Goal: Transaction & Acquisition: Purchase product/service

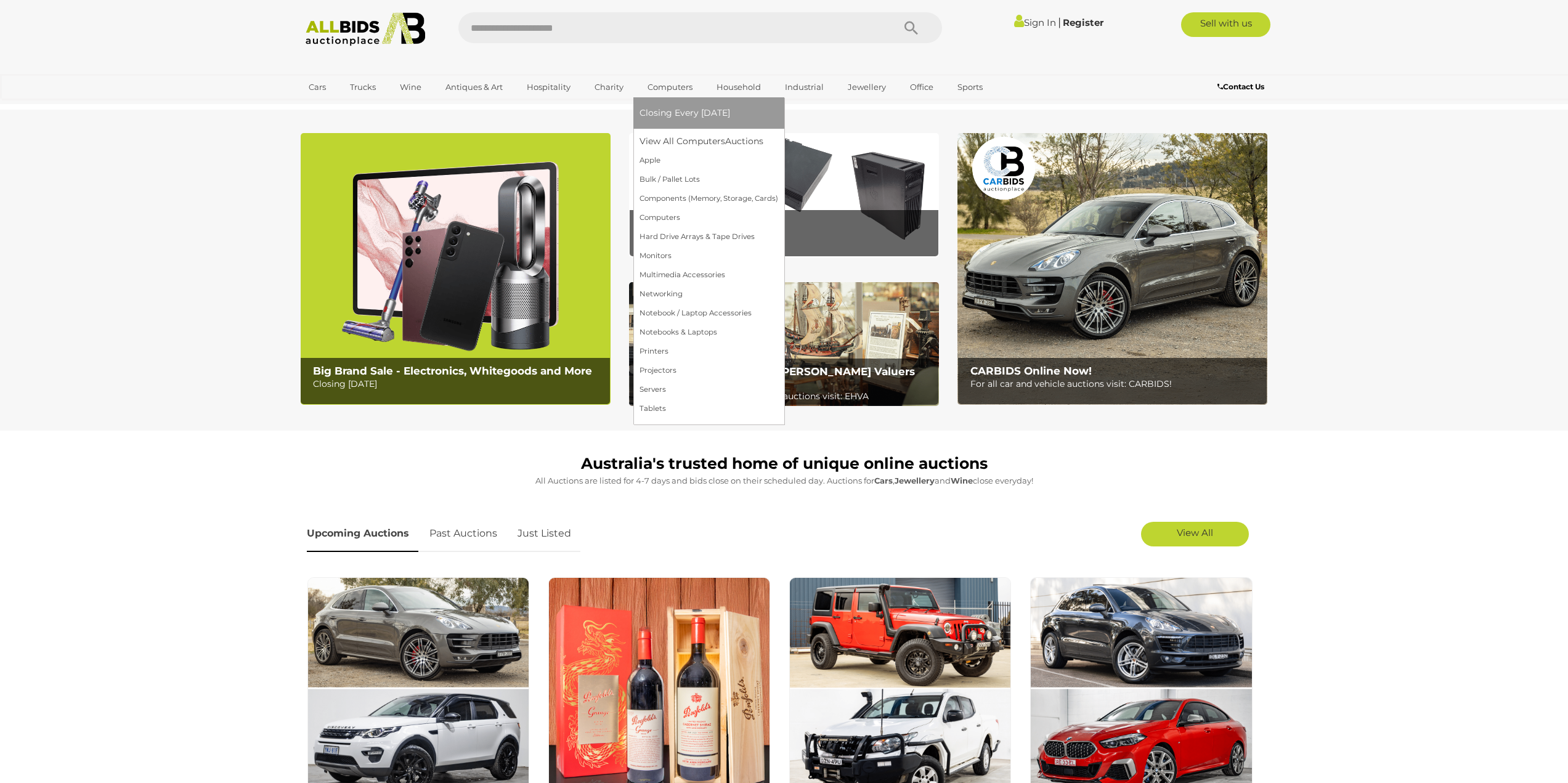
click at [654, 79] on link "Computers" at bounding box center [670, 87] width 61 height 20
click at [682, 110] on span "Closing Every [DATE]" at bounding box center [684, 113] width 90 height 11
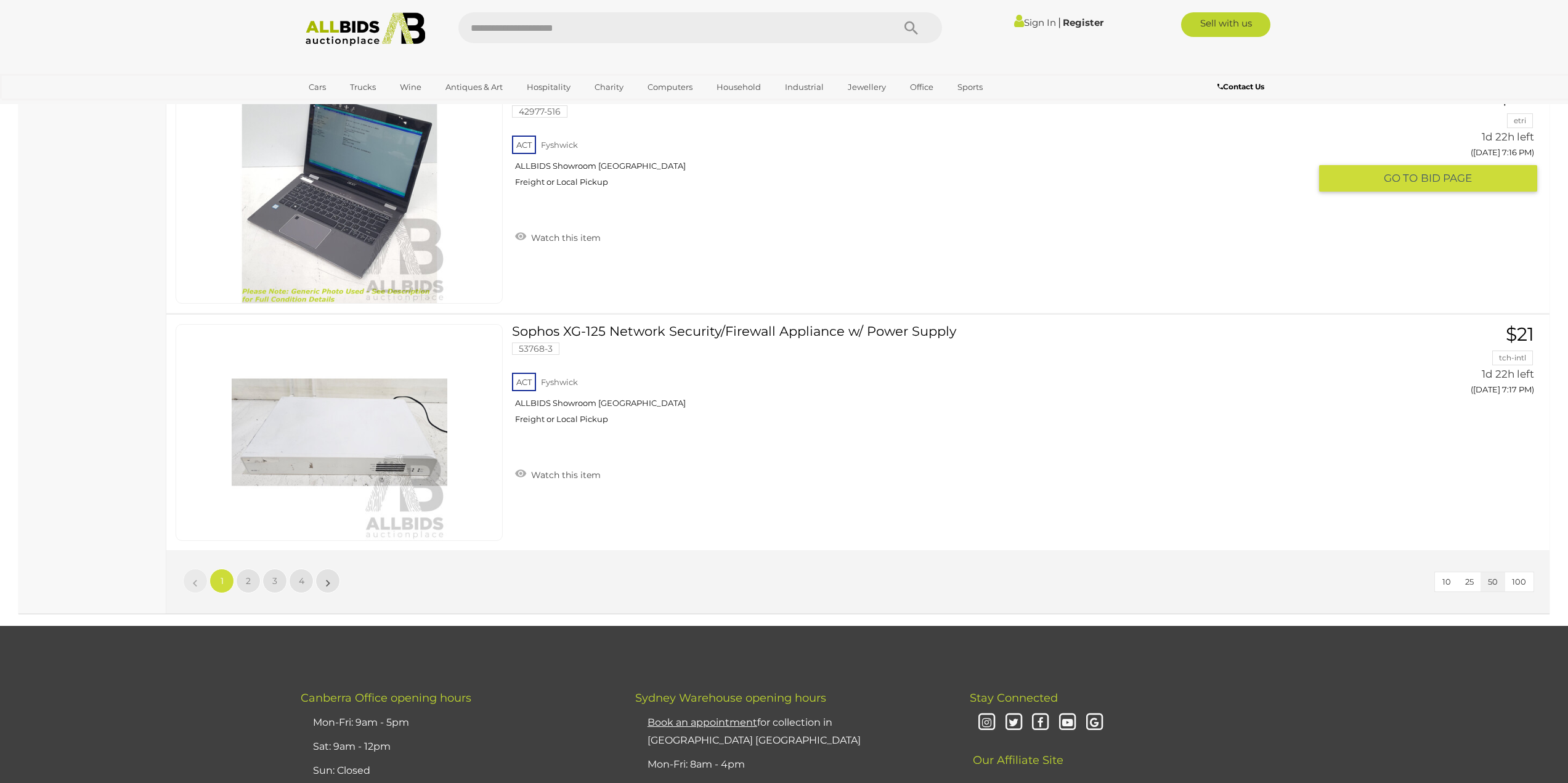
scroll to position [11583, 0]
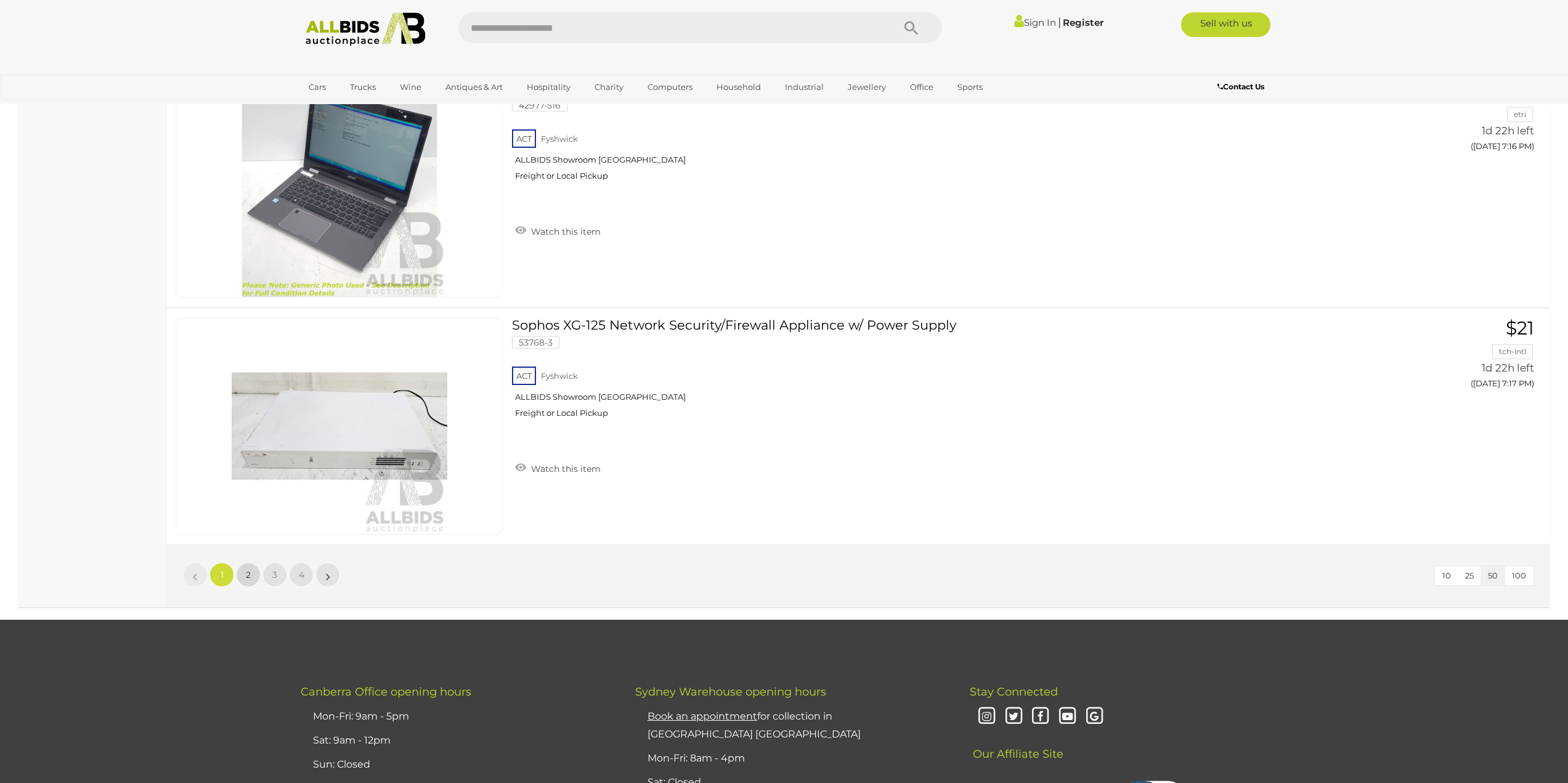
click at [241, 570] on link "2" at bounding box center [248, 575] width 24 height 24
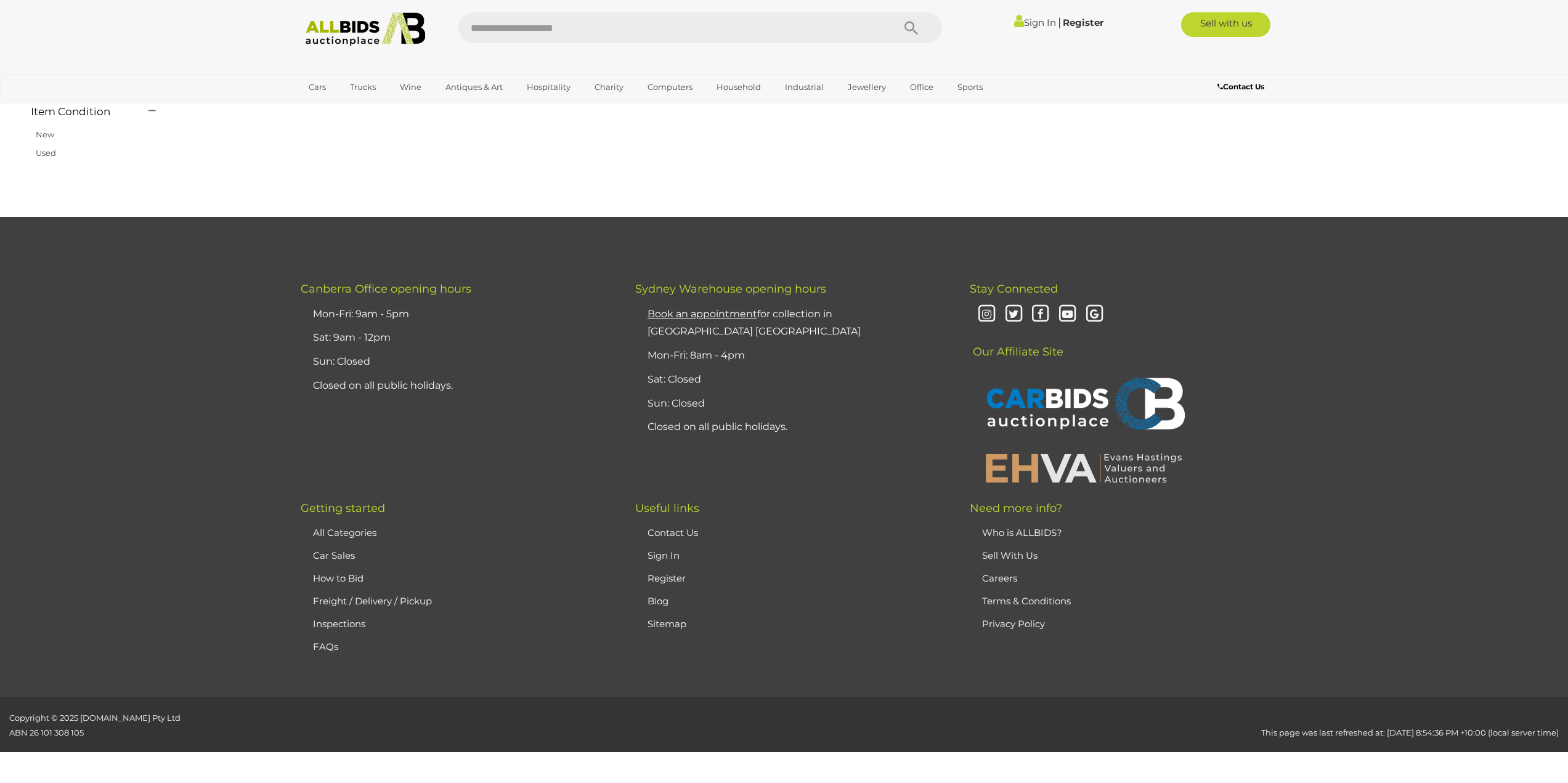
scroll to position [144, 0]
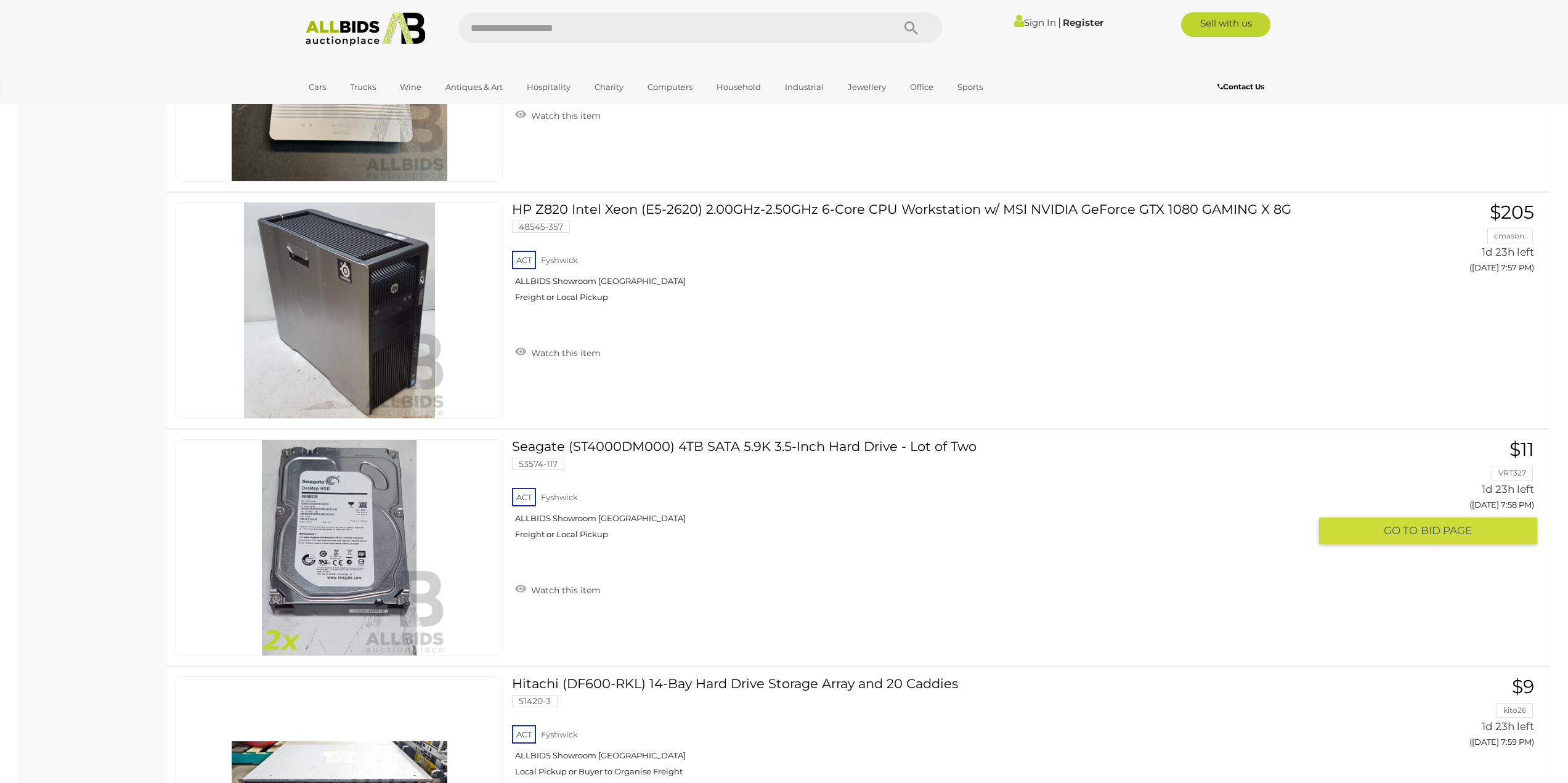
scroll to position [11356, 0]
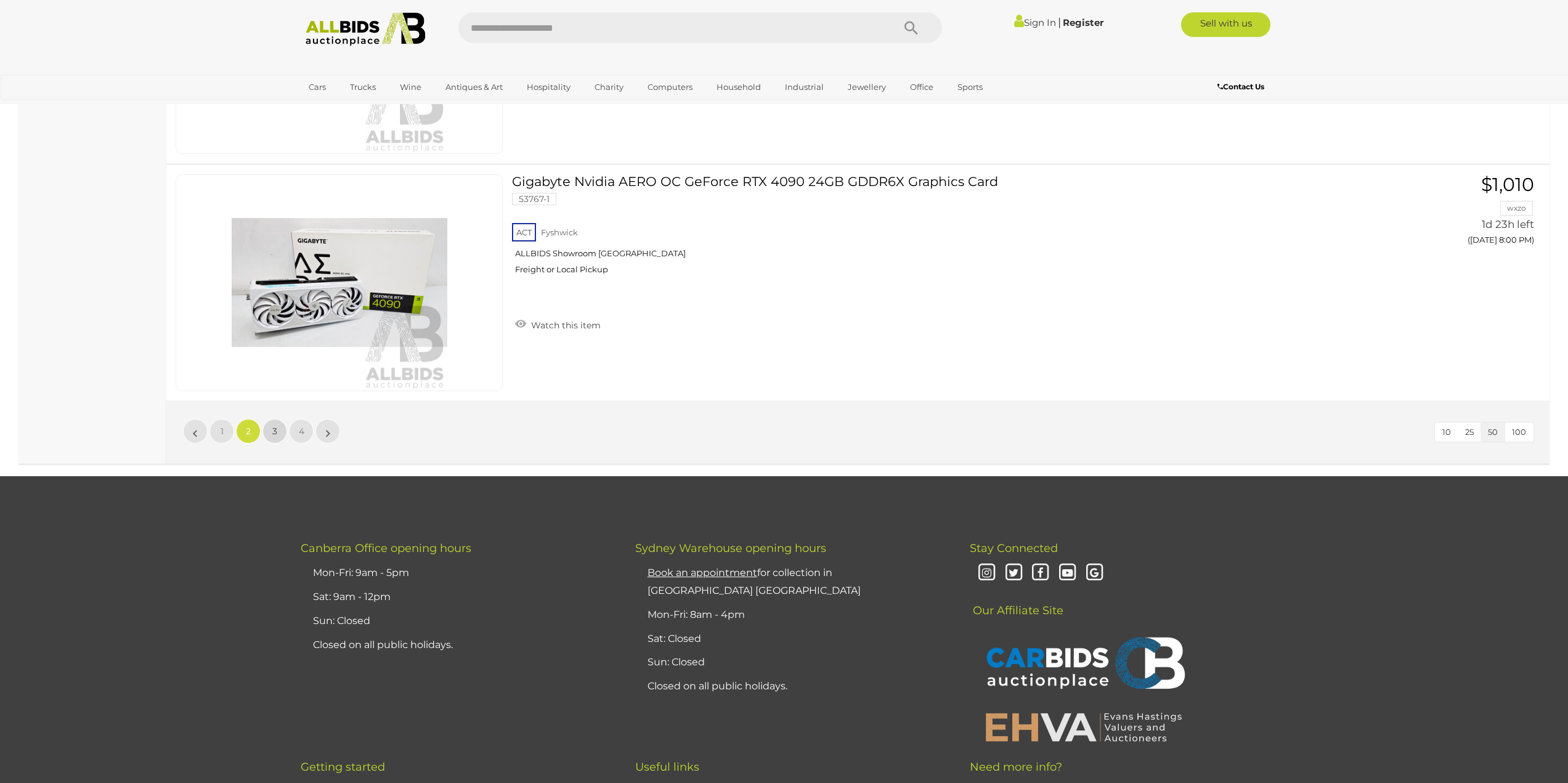
click at [266, 429] on link "3" at bounding box center [274, 431] width 24 height 24
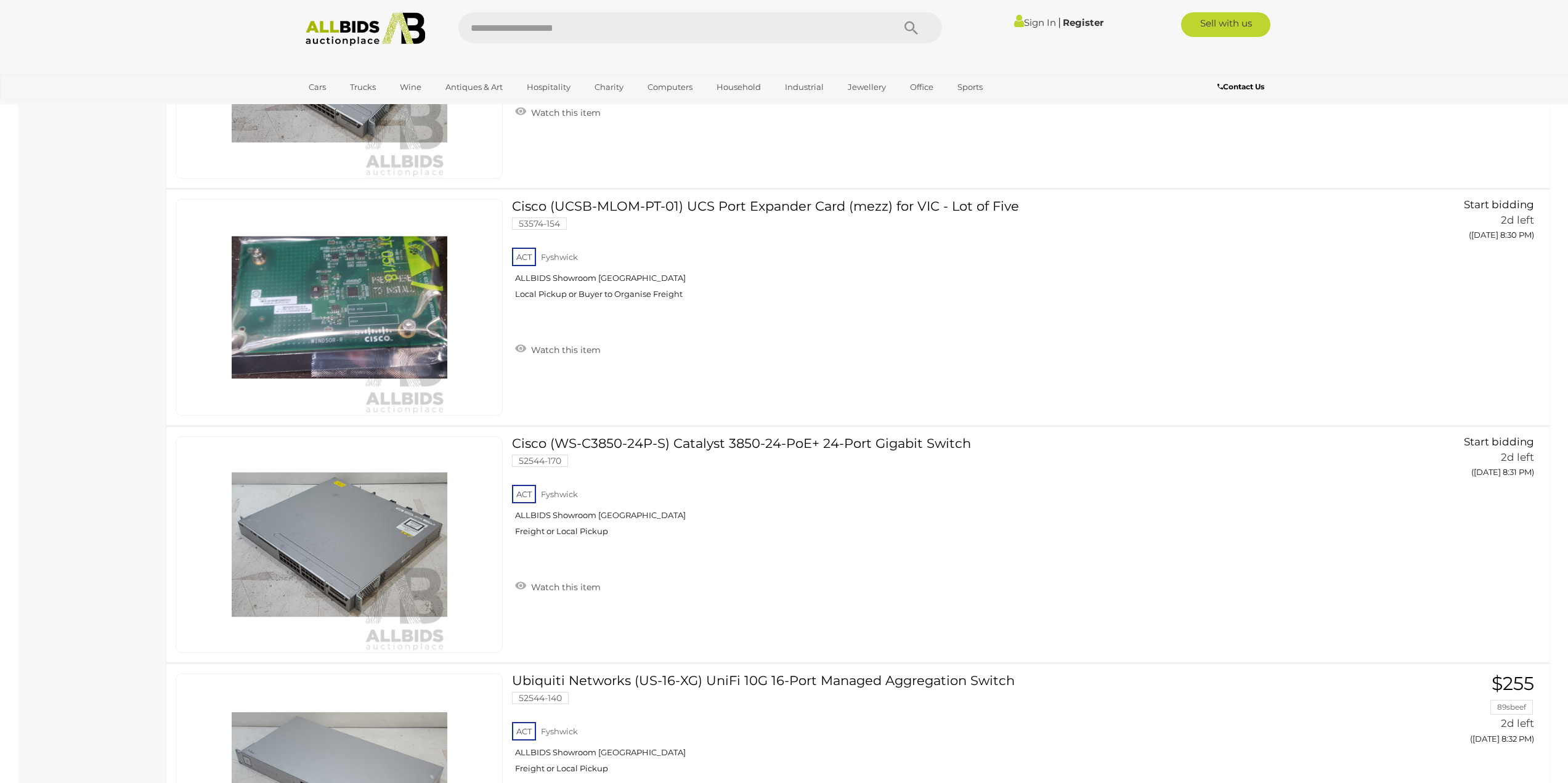
scroll to position [6489, 0]
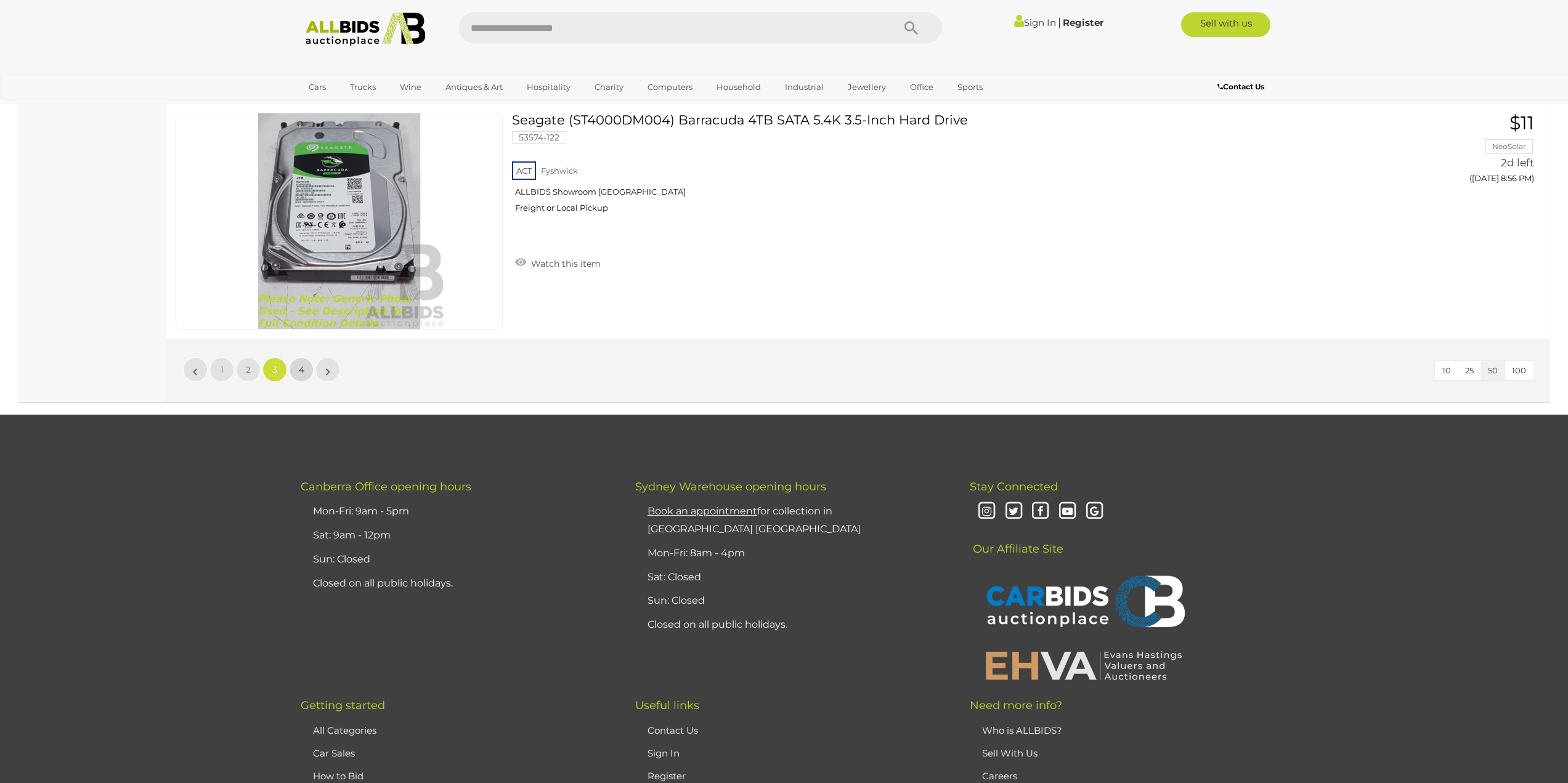
click at [296, 366] on link "4" at bounding box center [301, 369] width 24 height 24
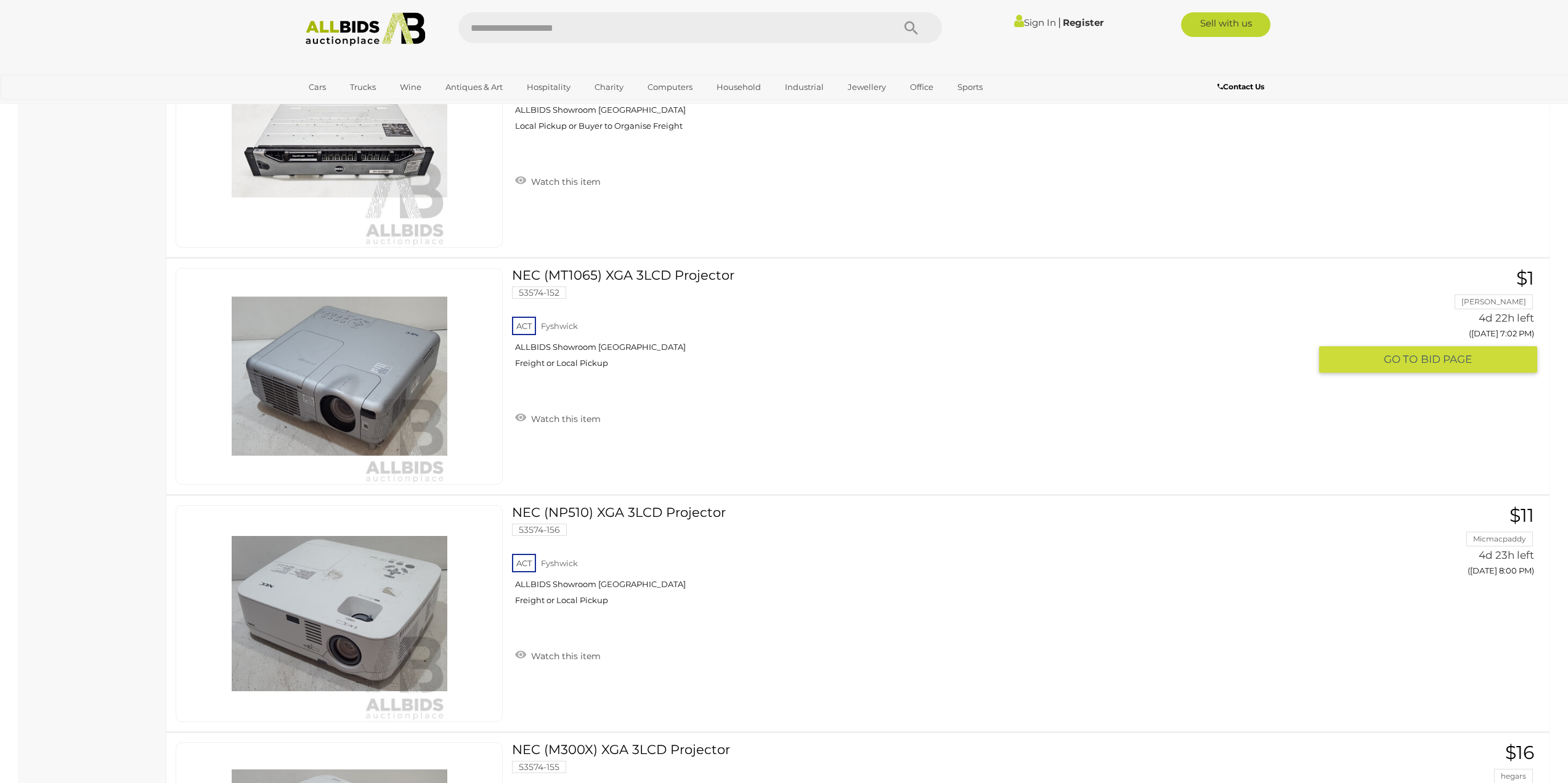
scroll to position [4025, 0]
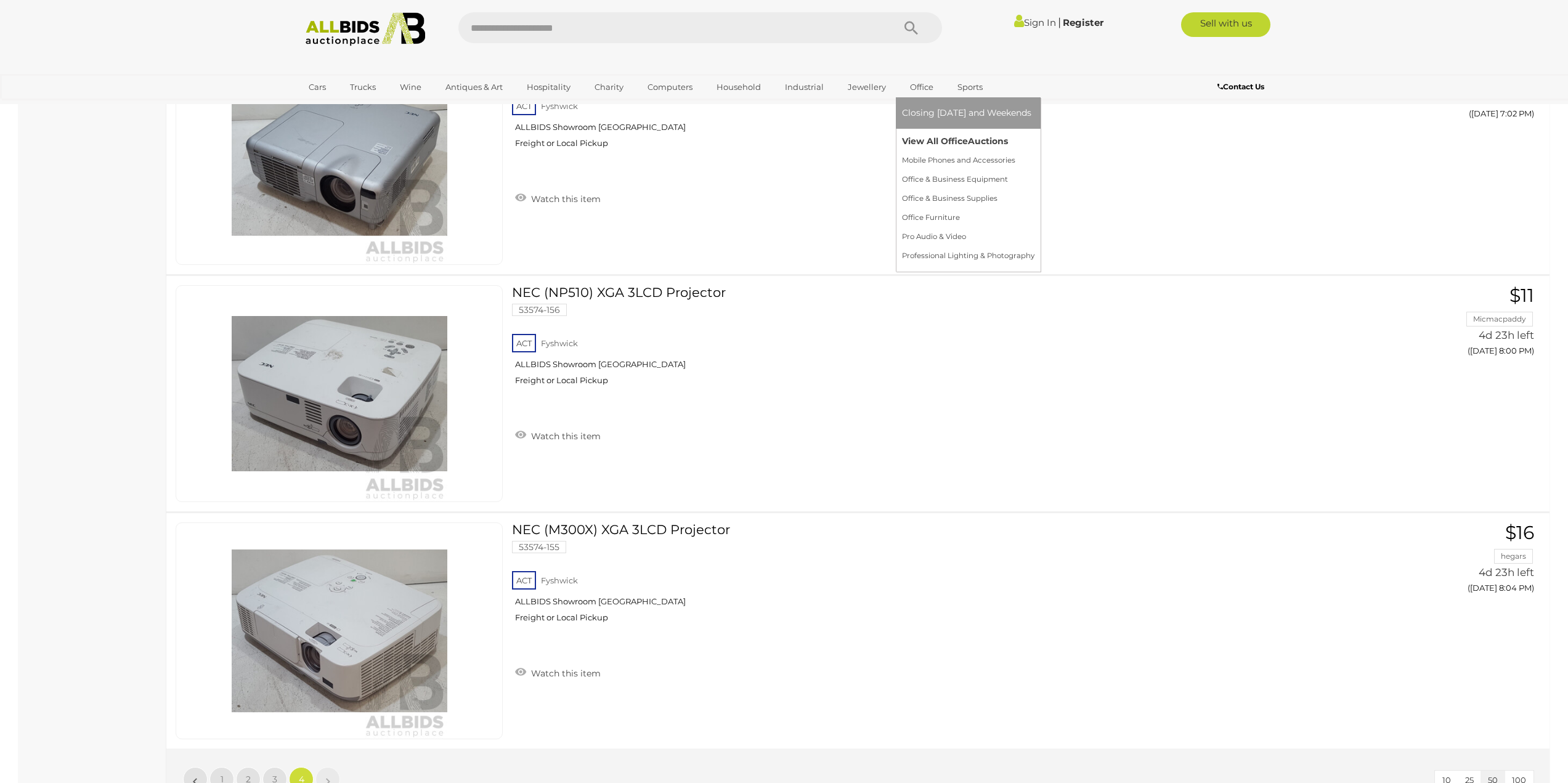
click at [919, 135] on link "View All Office Auctions" at bounding box center [968, 141] width 133 height 19
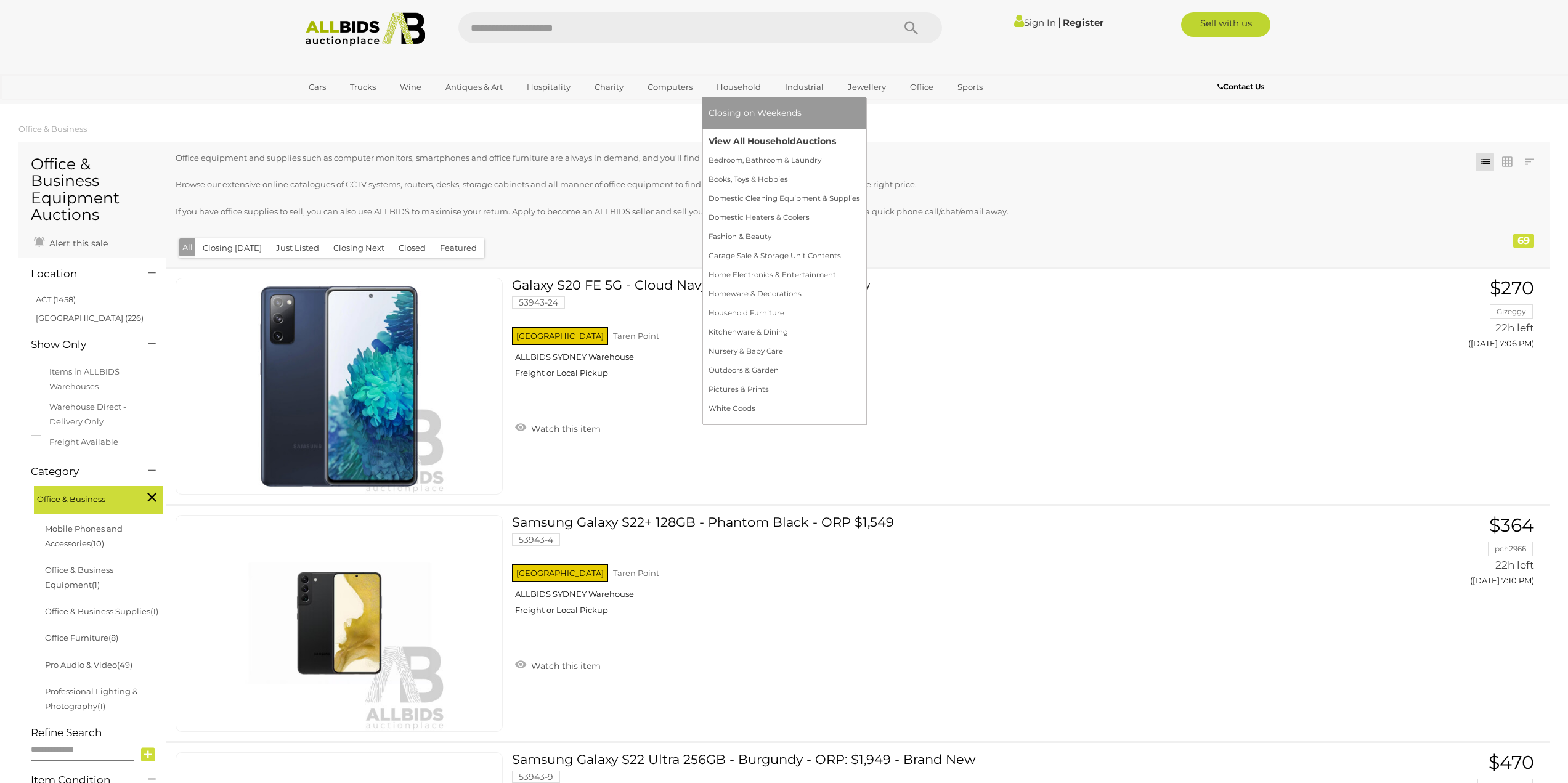
click at [730, 135] on link "View All Household Auctions" at bounding box center [784, 141] width 152 height 19
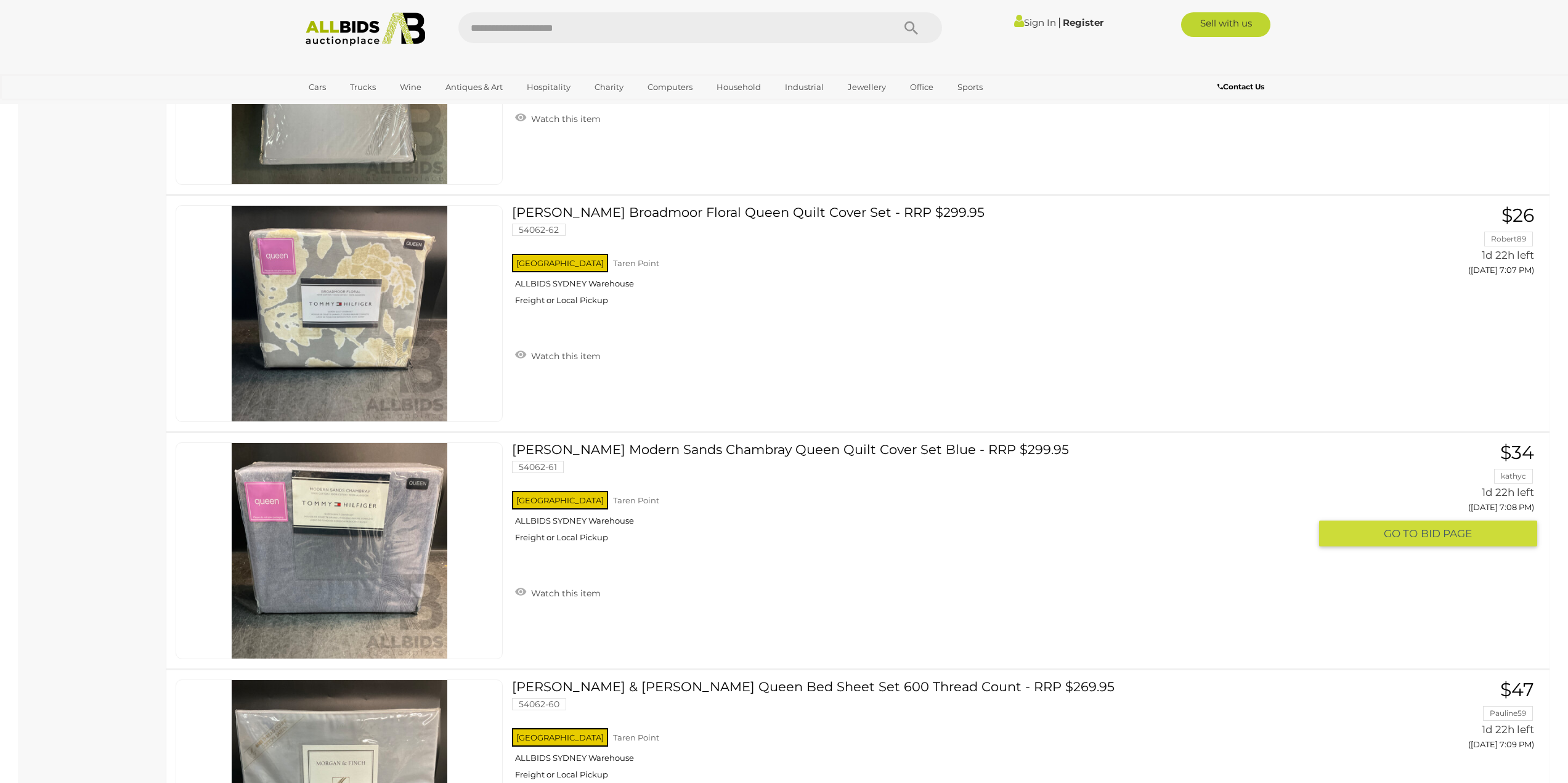
scroll to position [10535, 0]
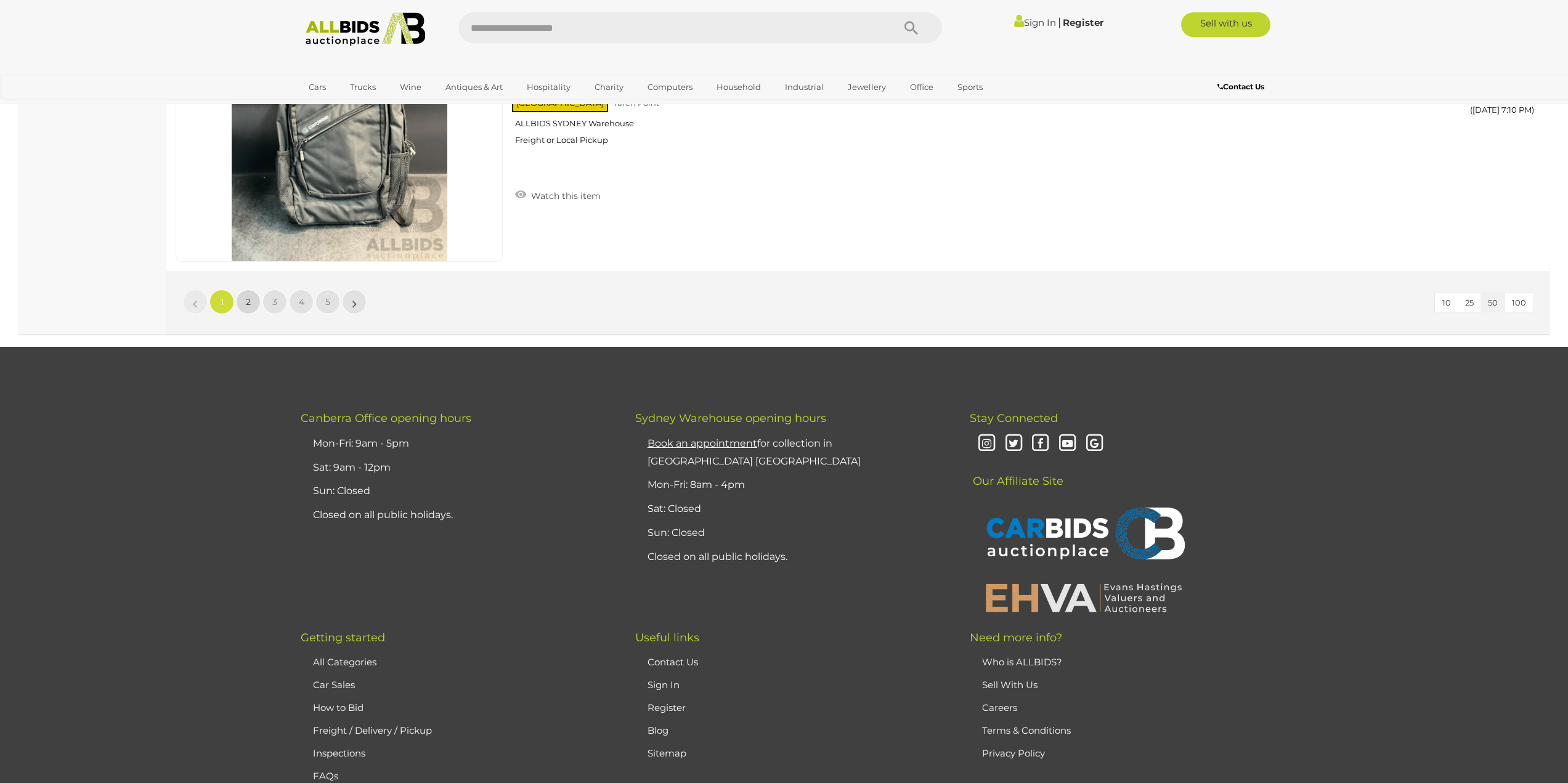
click at [249, 299] on span "2" at bounding box center [248, 301] width 5 height 11
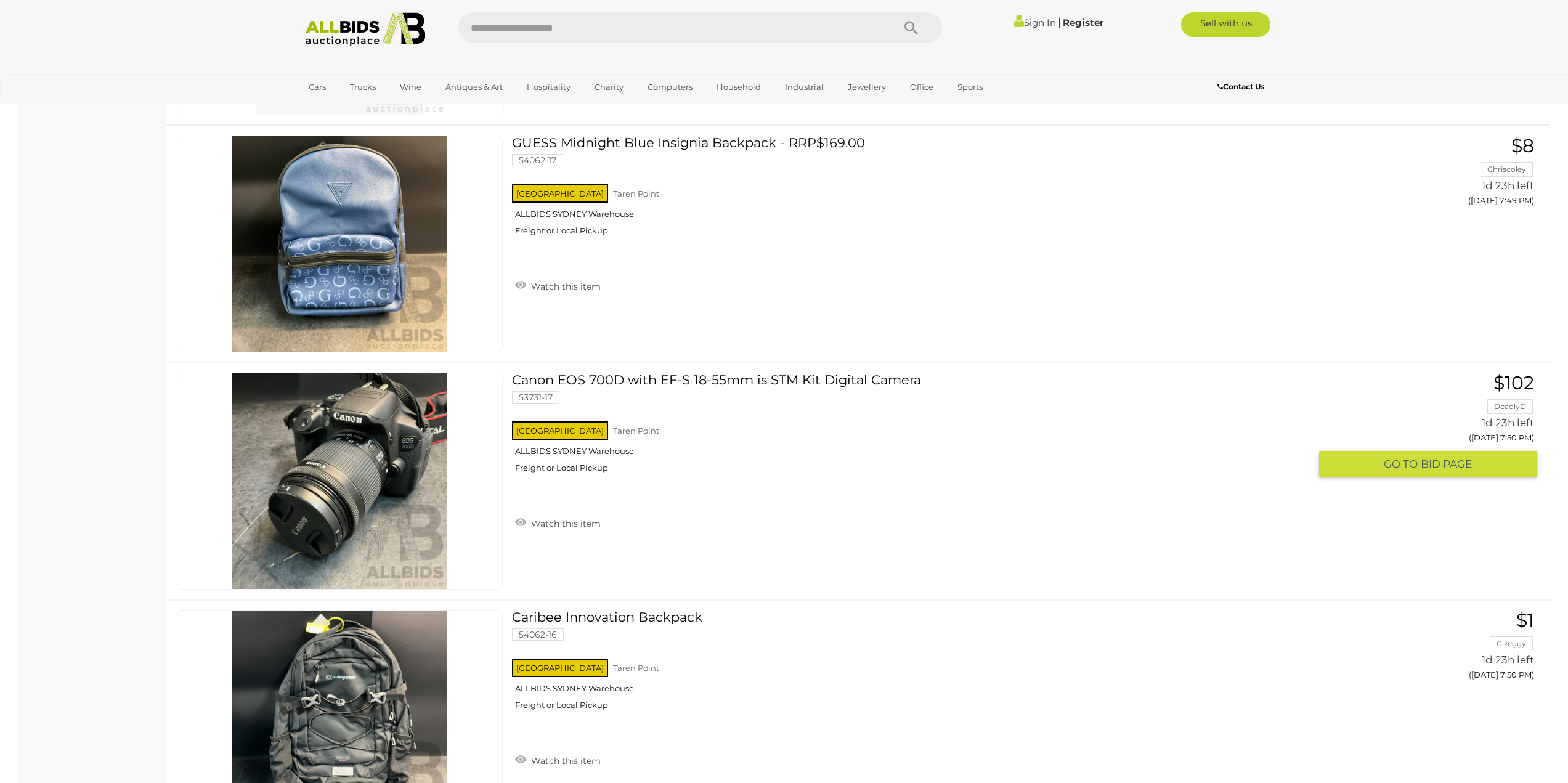
scroll to position [6278, 0]
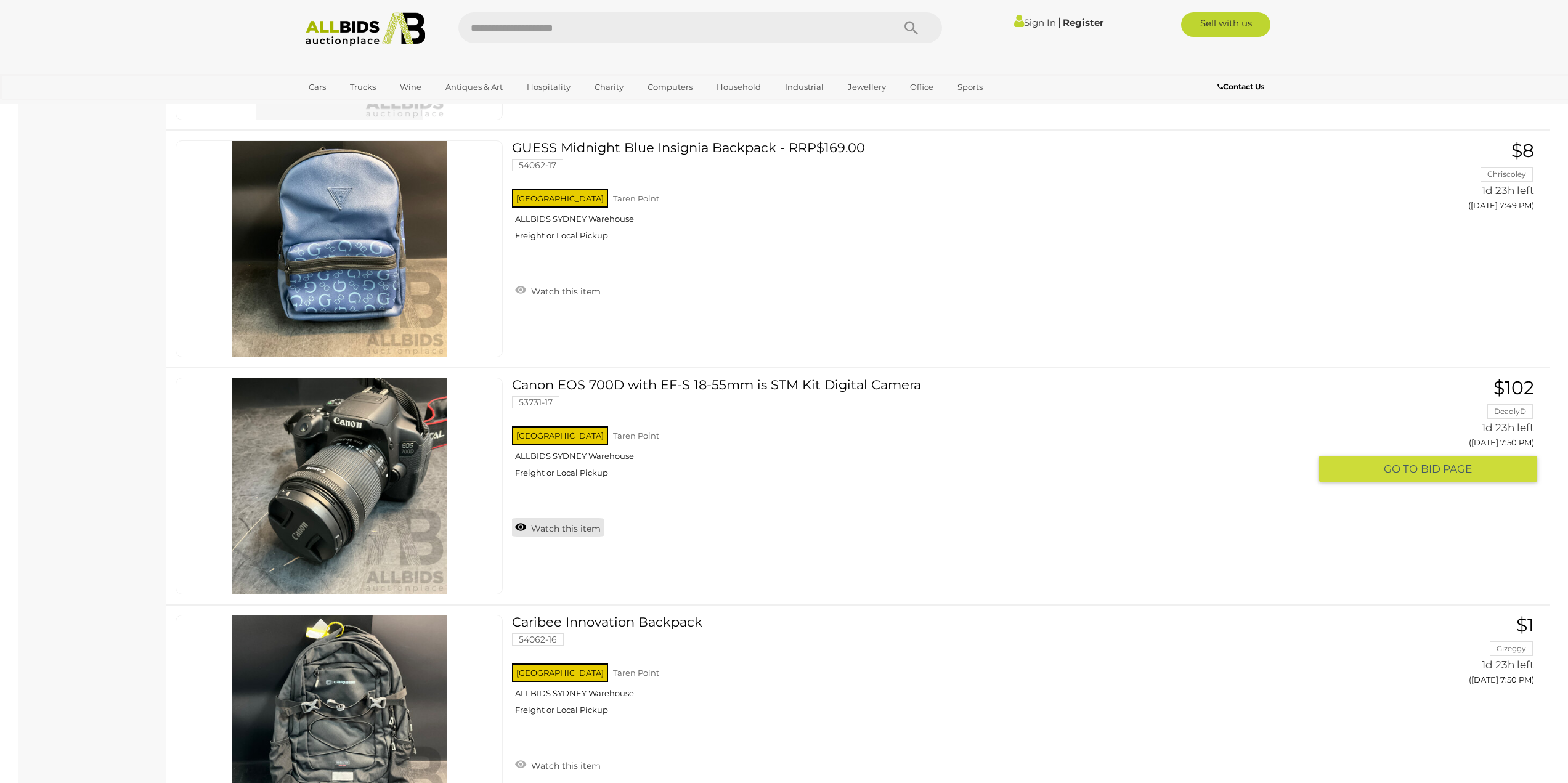
click at [583, 518] on link "Watch this item" at bounding box center [557, 527] width 92 height 18
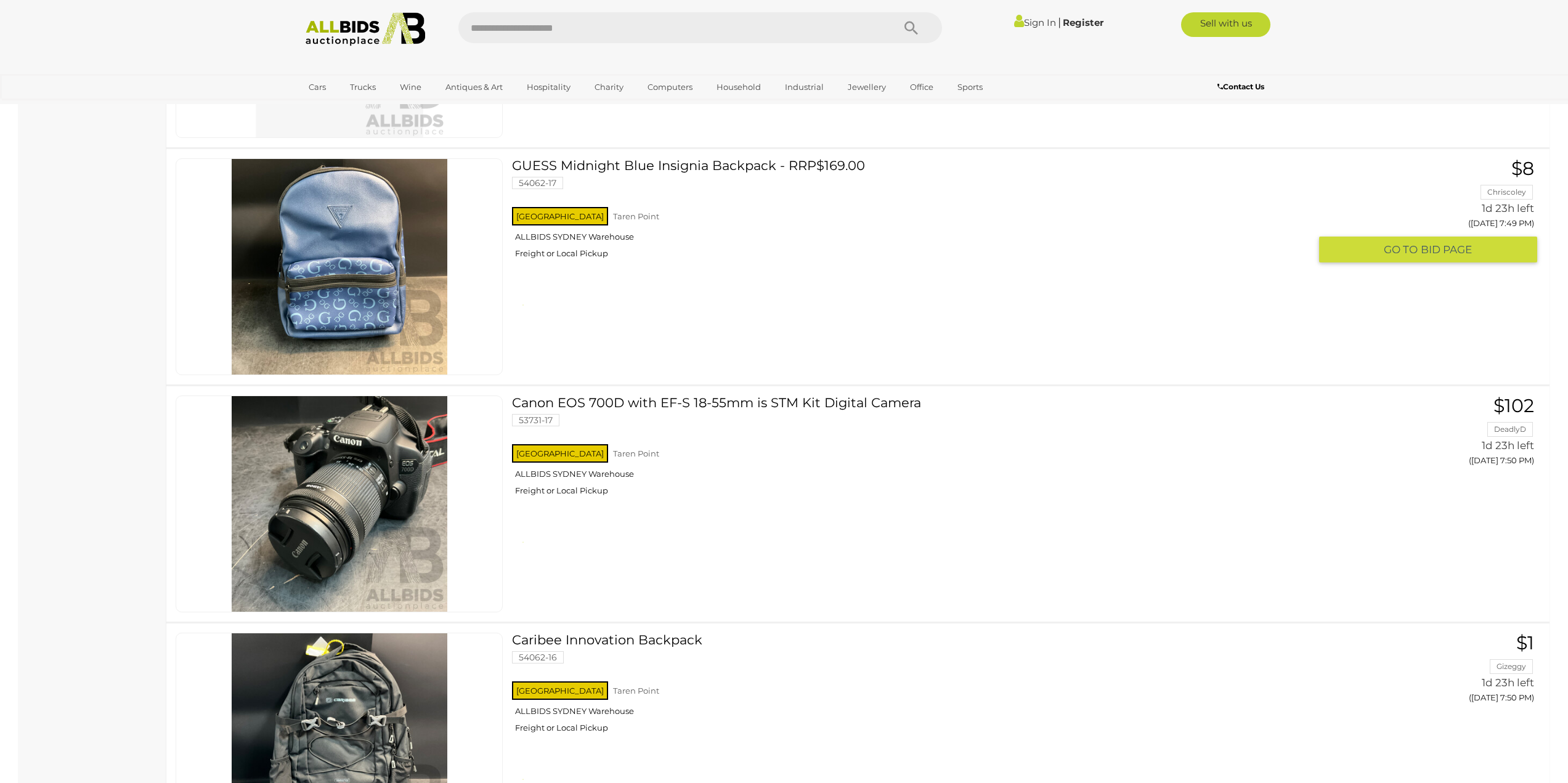
scroll to position [6217, 0]
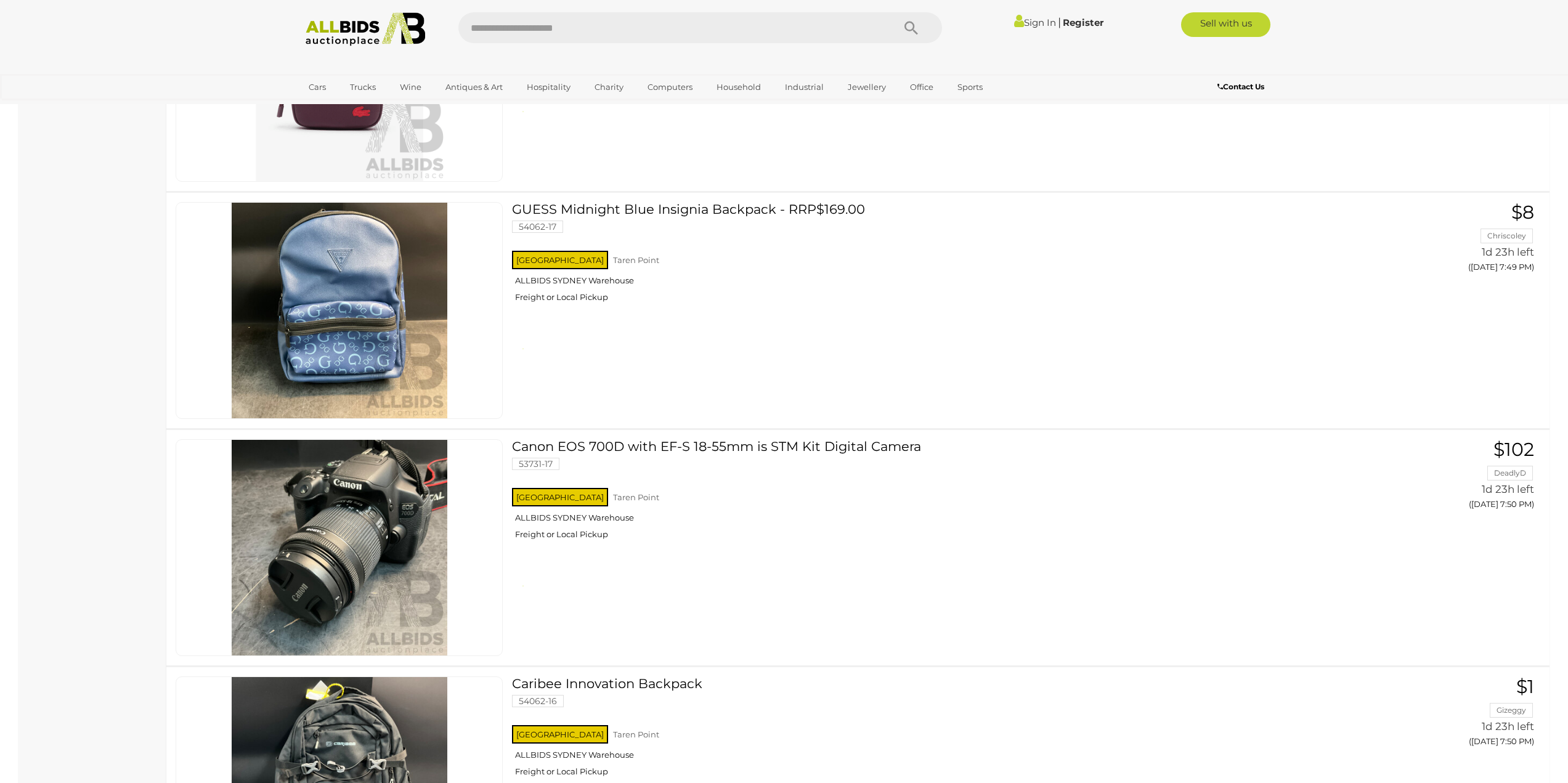
click at [1023, 22] on link "Sign In" at bounding box center [1035, 22] width 42 height 12
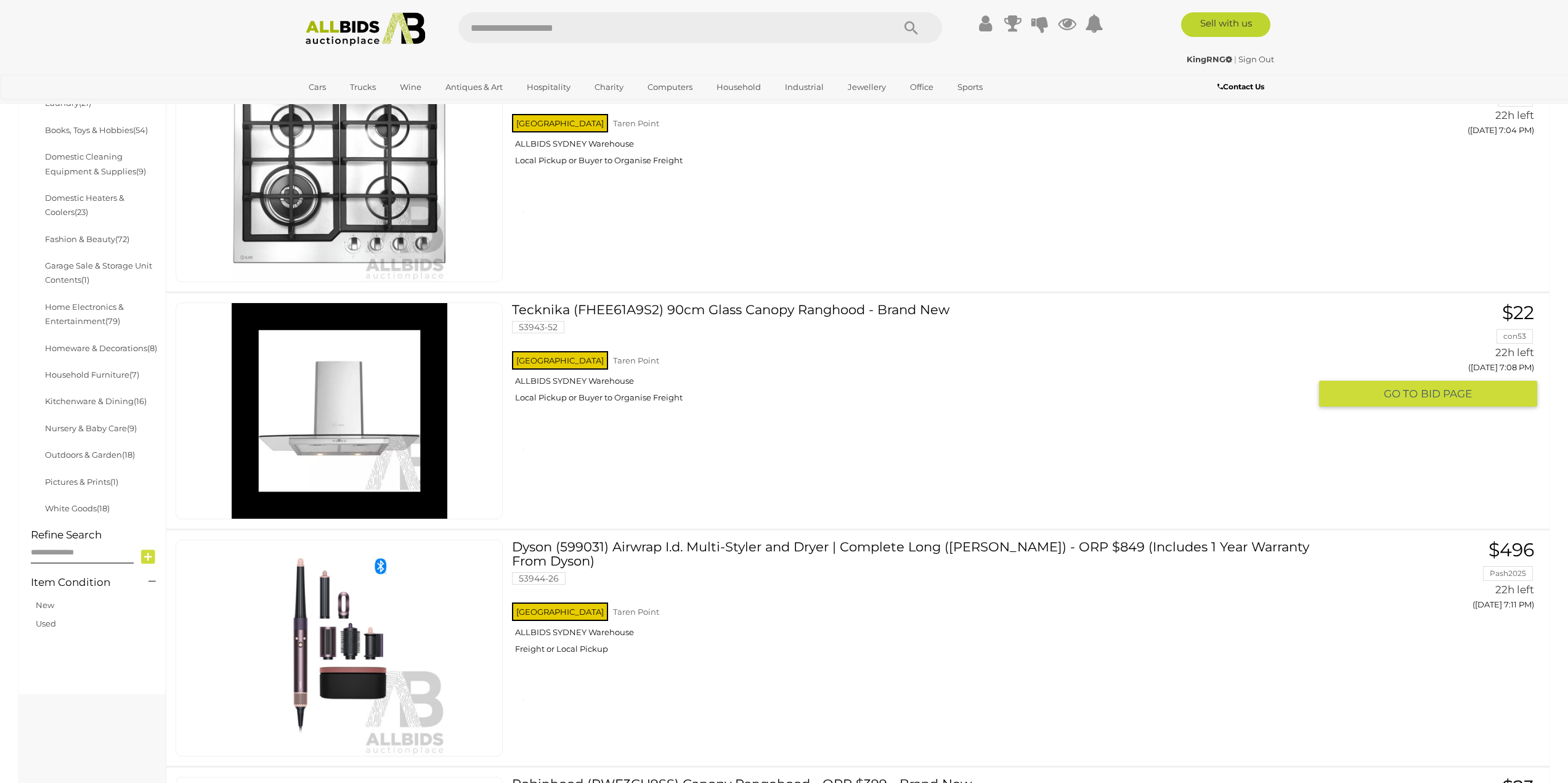
scroll to position [431, 0]
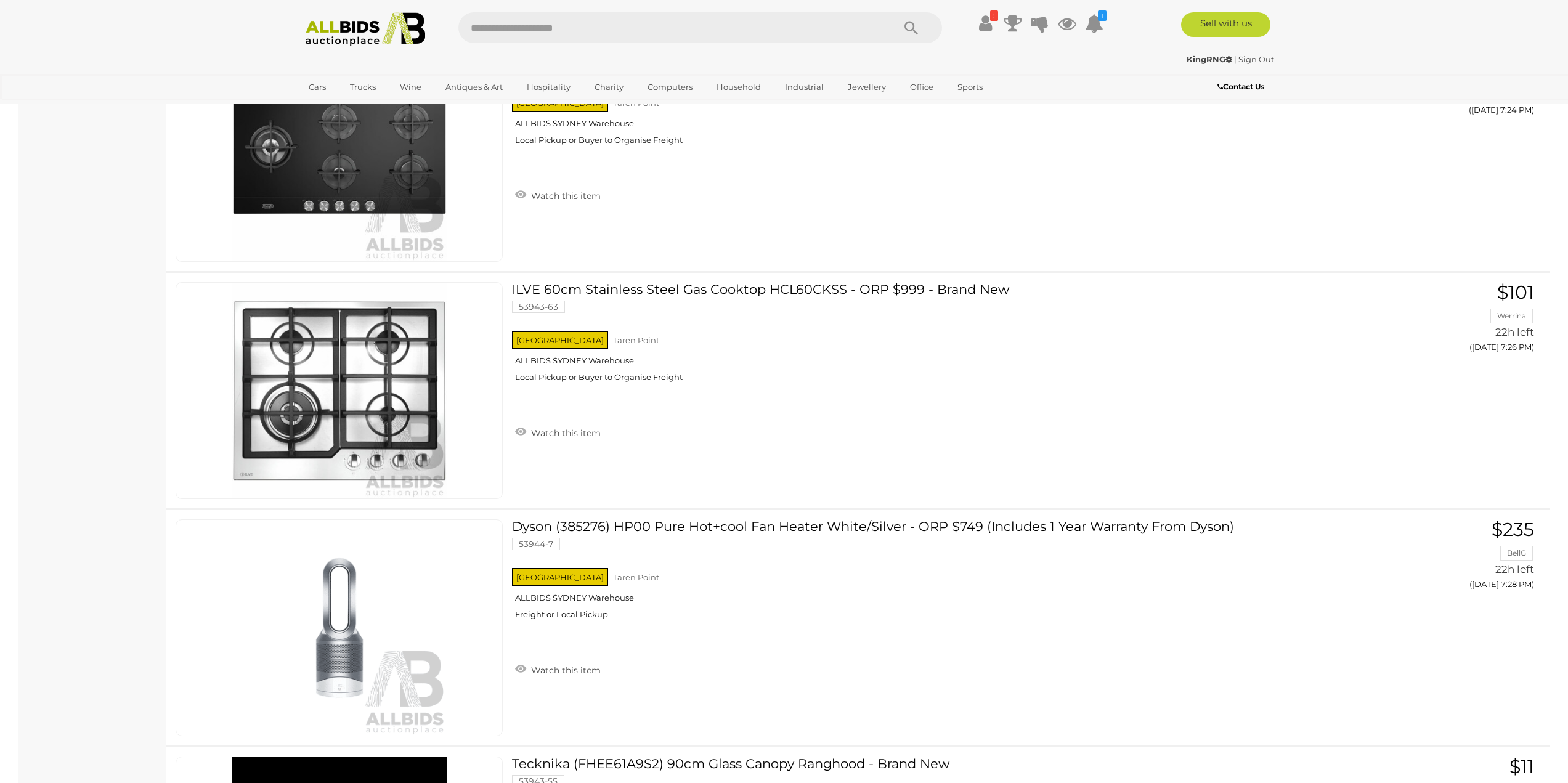
drag, startPoint x: 106, startPoint y: 320, endPoint x: 104, endPoint y: 338, distance: 18.1
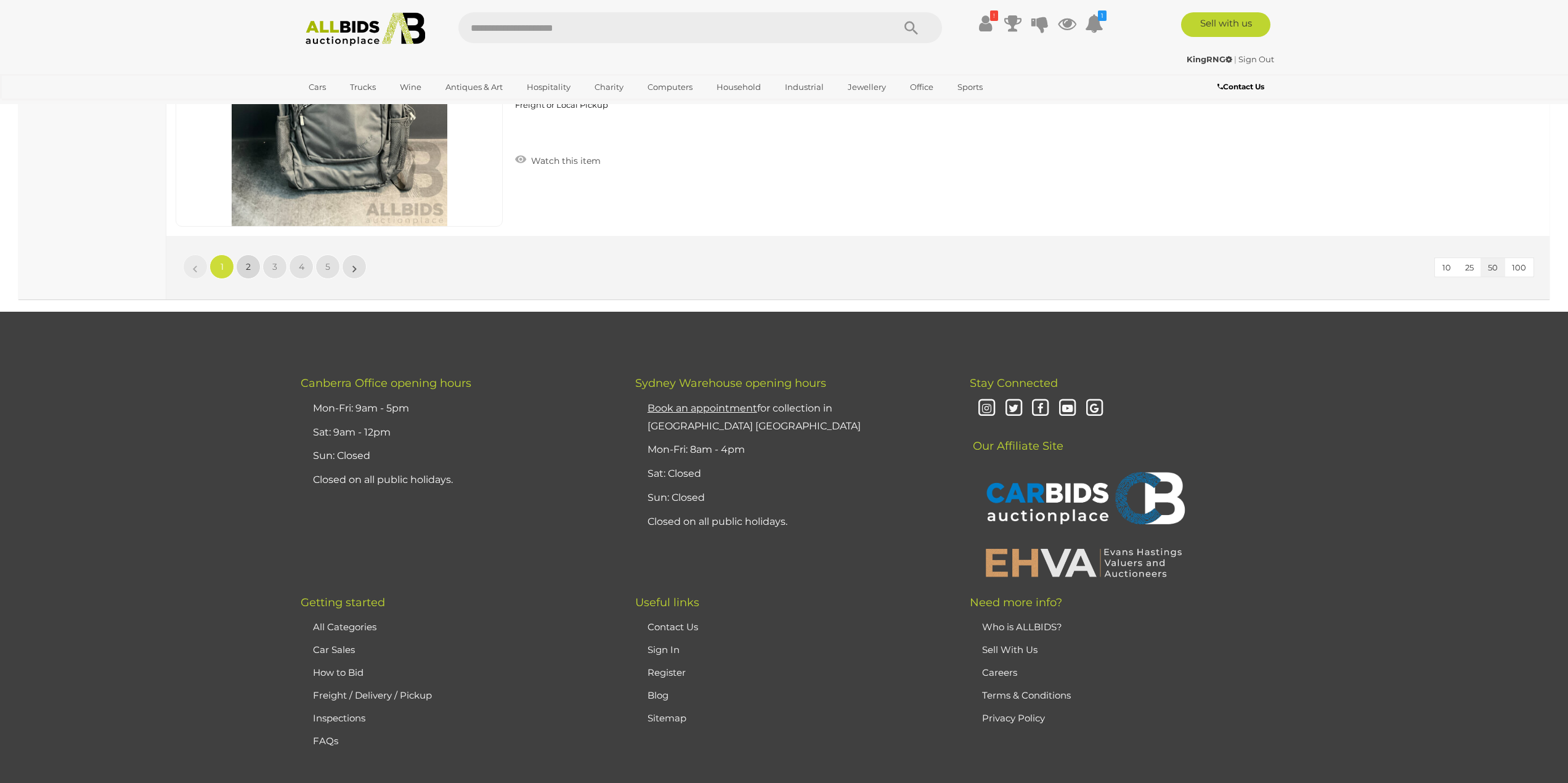
click at [241, 275] on link "2" at bounding box center [248, 266] width 24 height 24
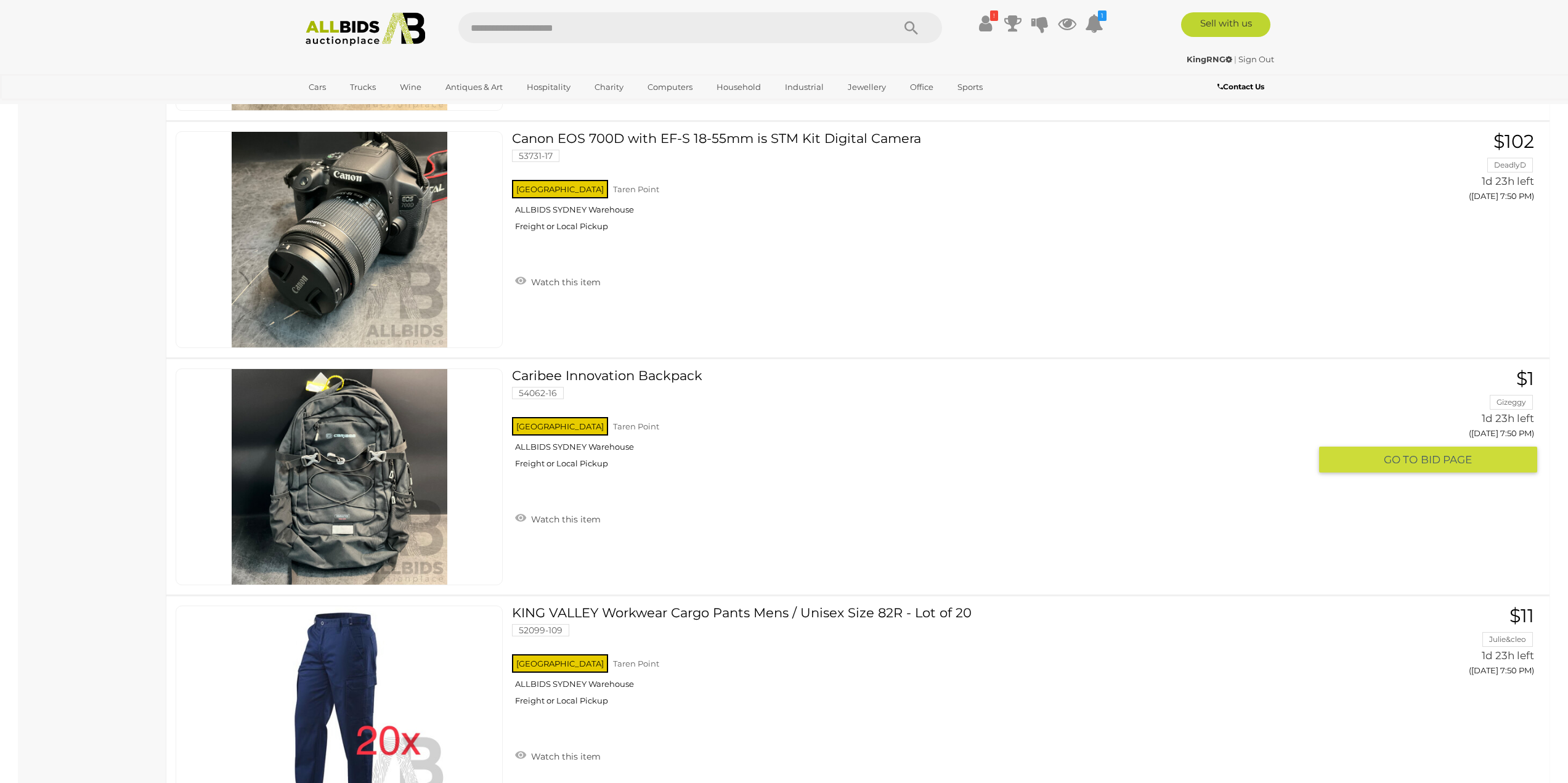
scroll to position [6339, 0]
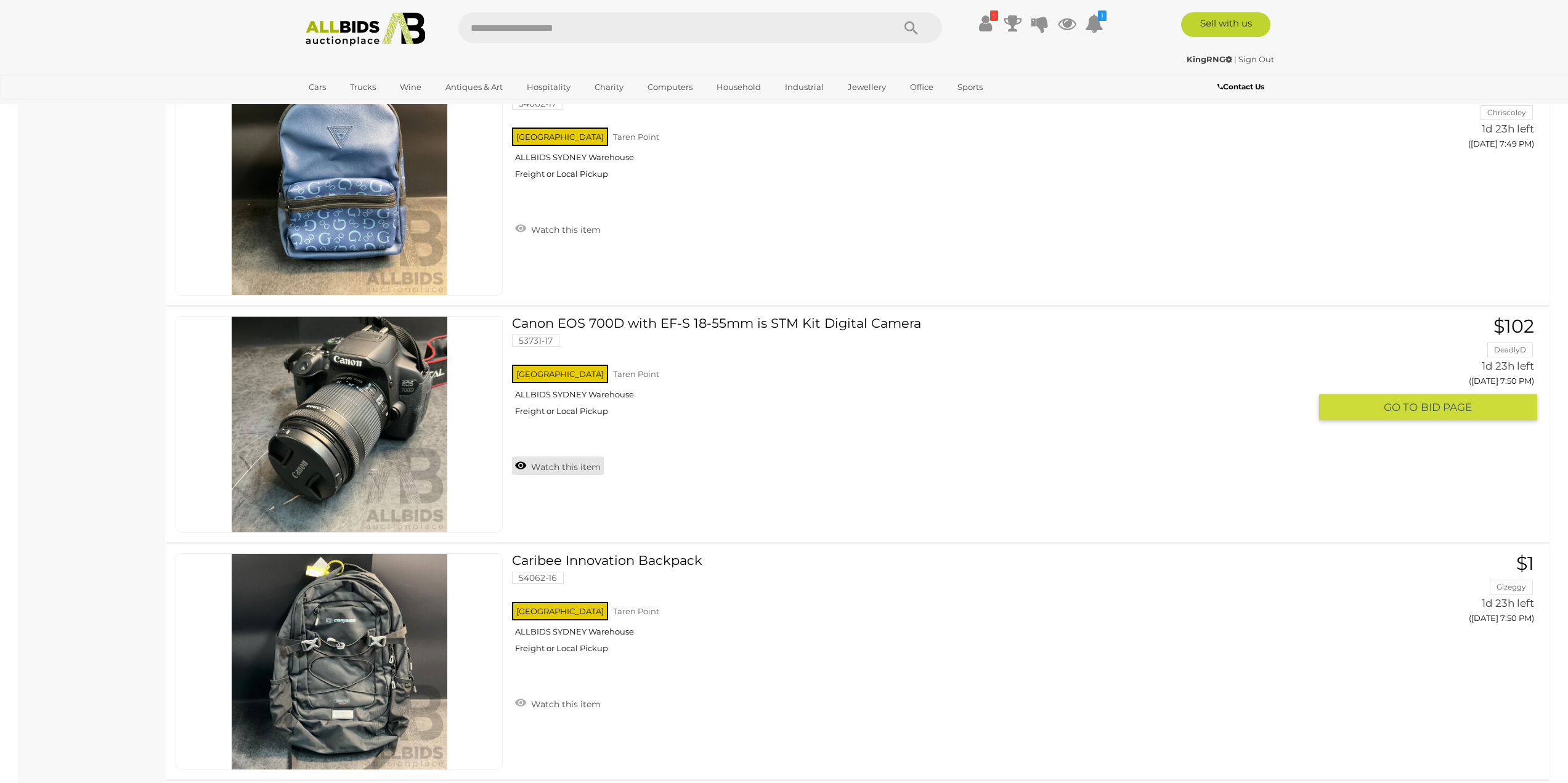
click at [563, 472] on link "Watch this item" at bounding box center [557, 466] width 92 height 18
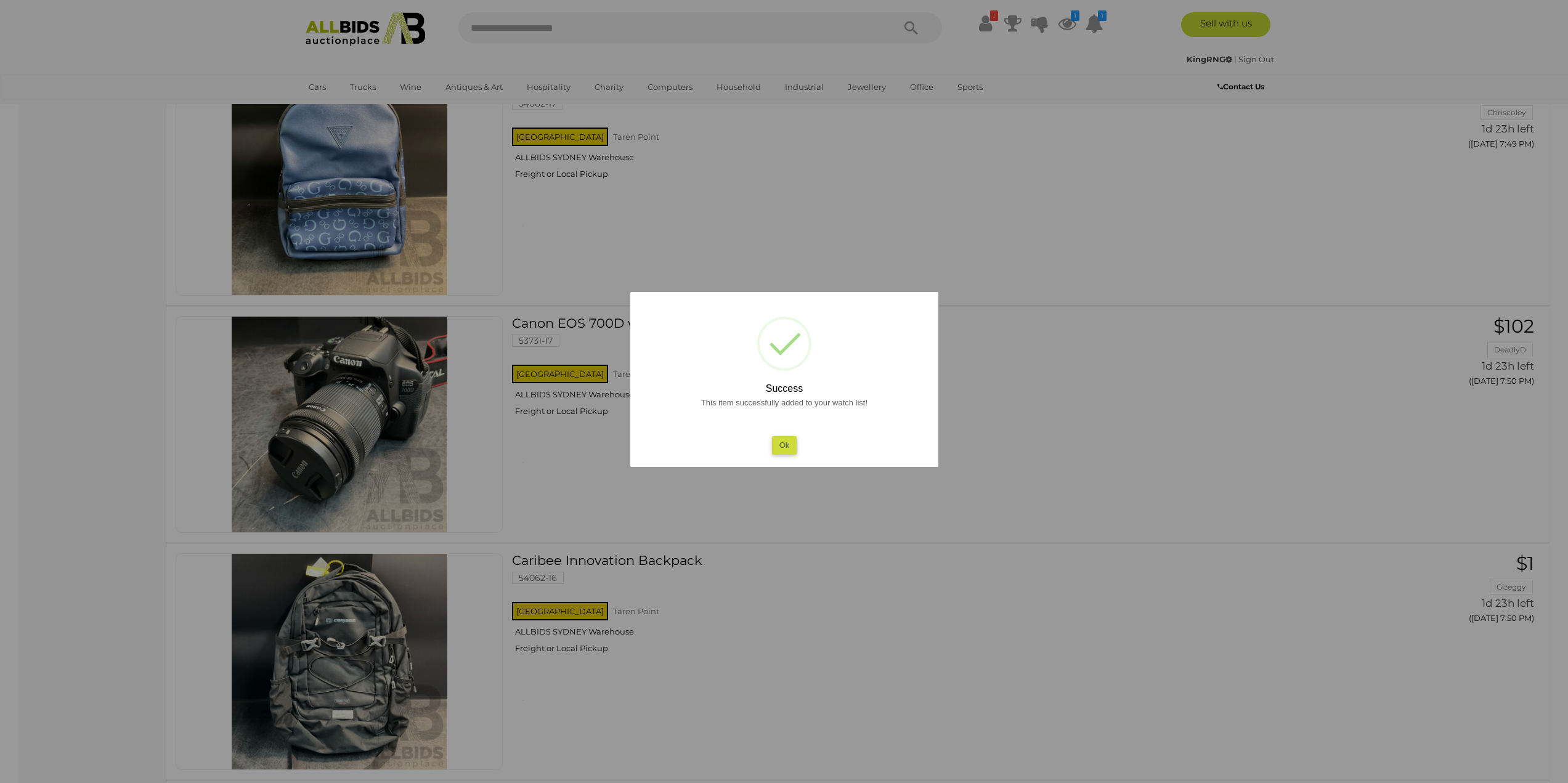
click at [786, 447] on button "Ok" at bounding box center [784, 445] width 25 height 18
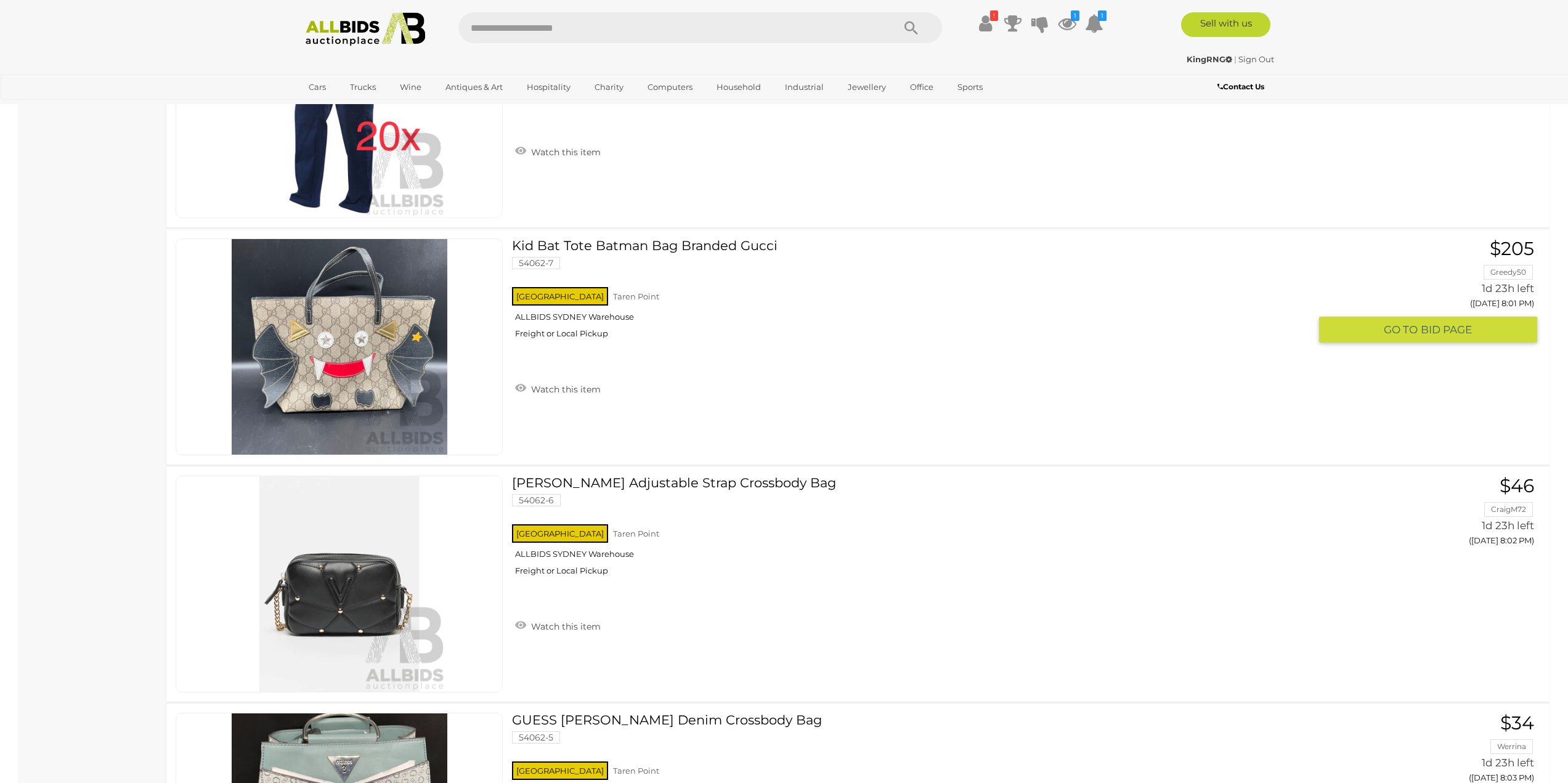
scroll to position [9975, 0]
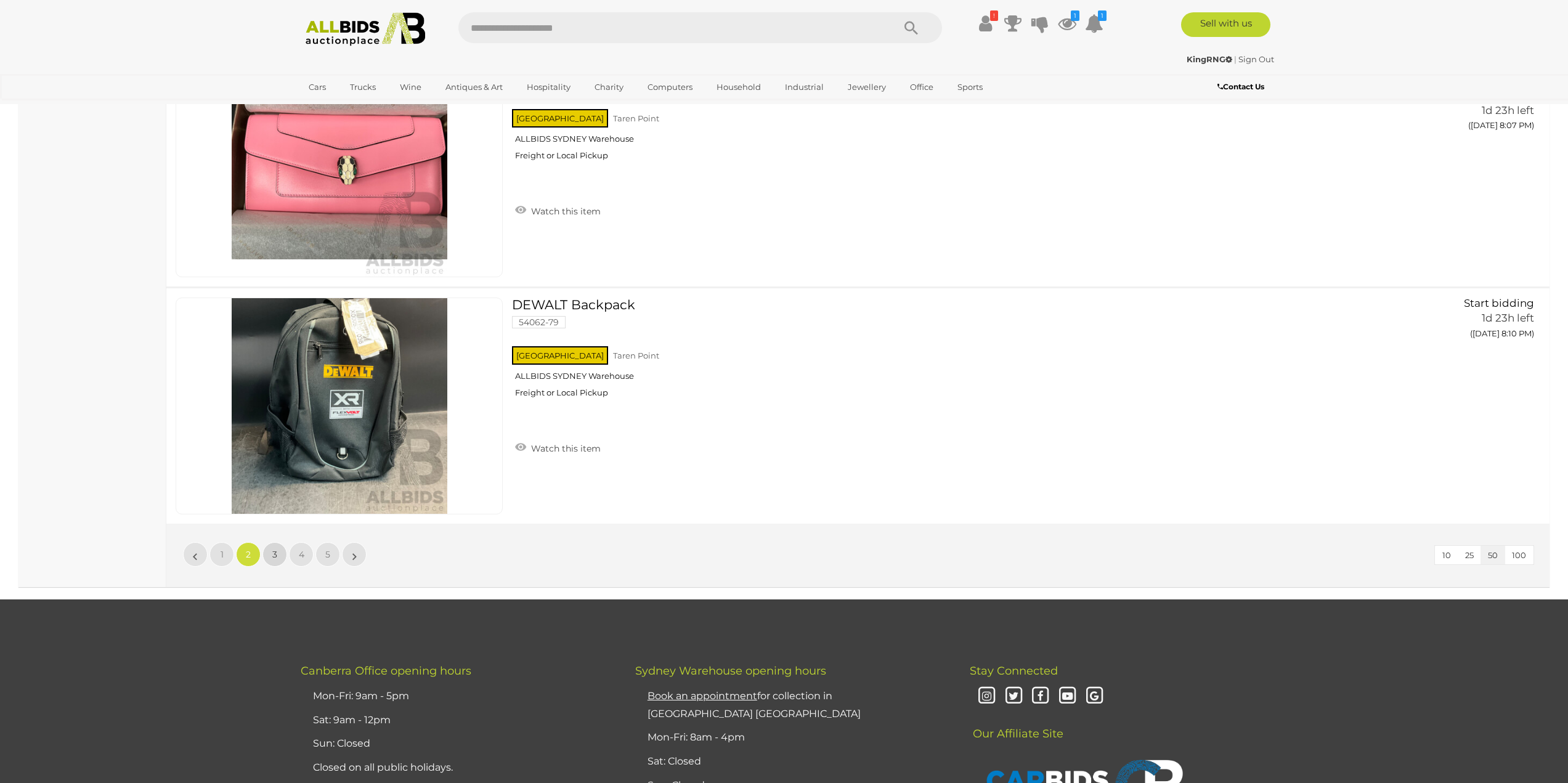
click at [275, 549] on span "3" at bounding box center [274, 554] width 5 height 11
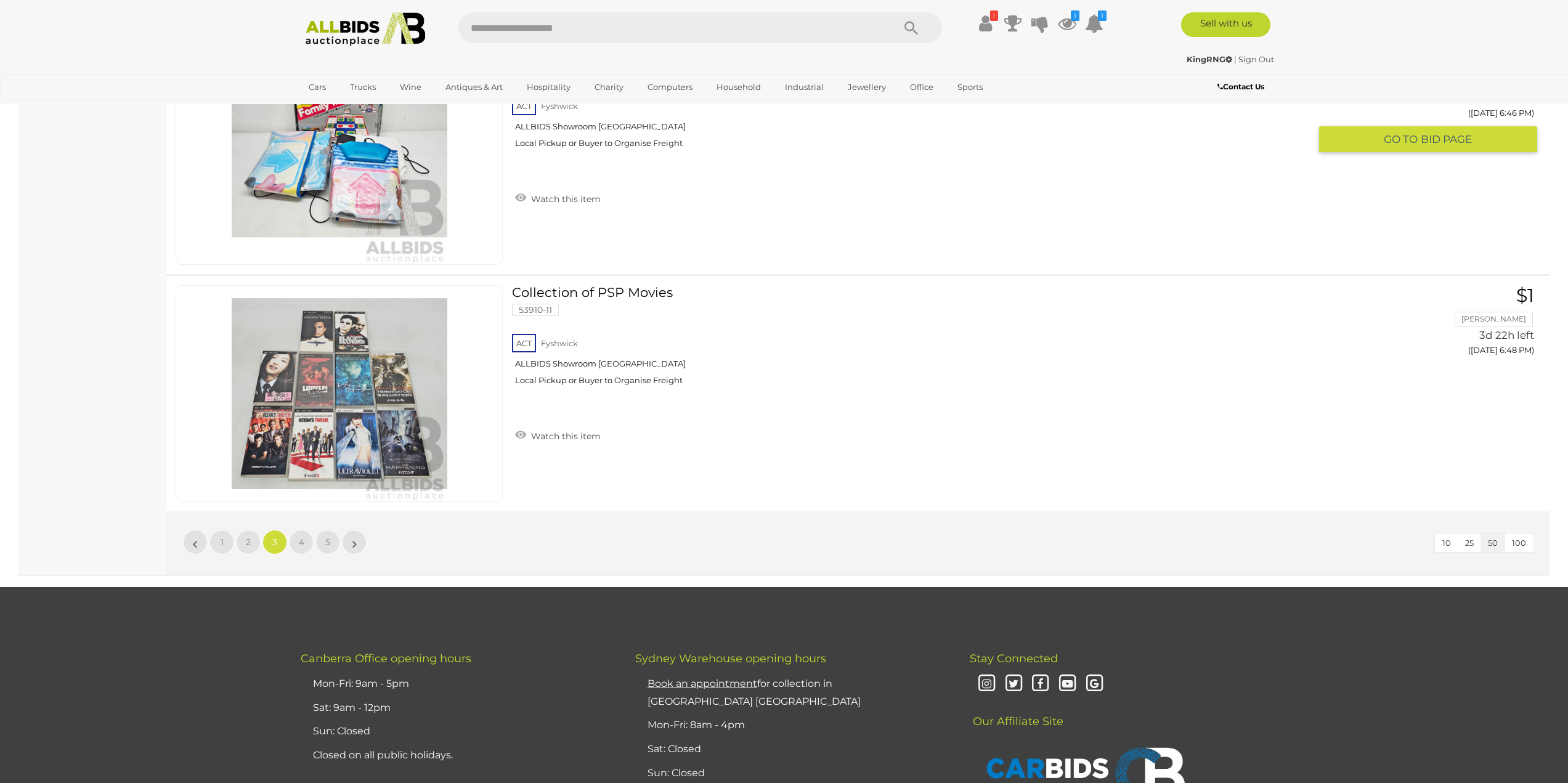
scroll to position [11638, 0]
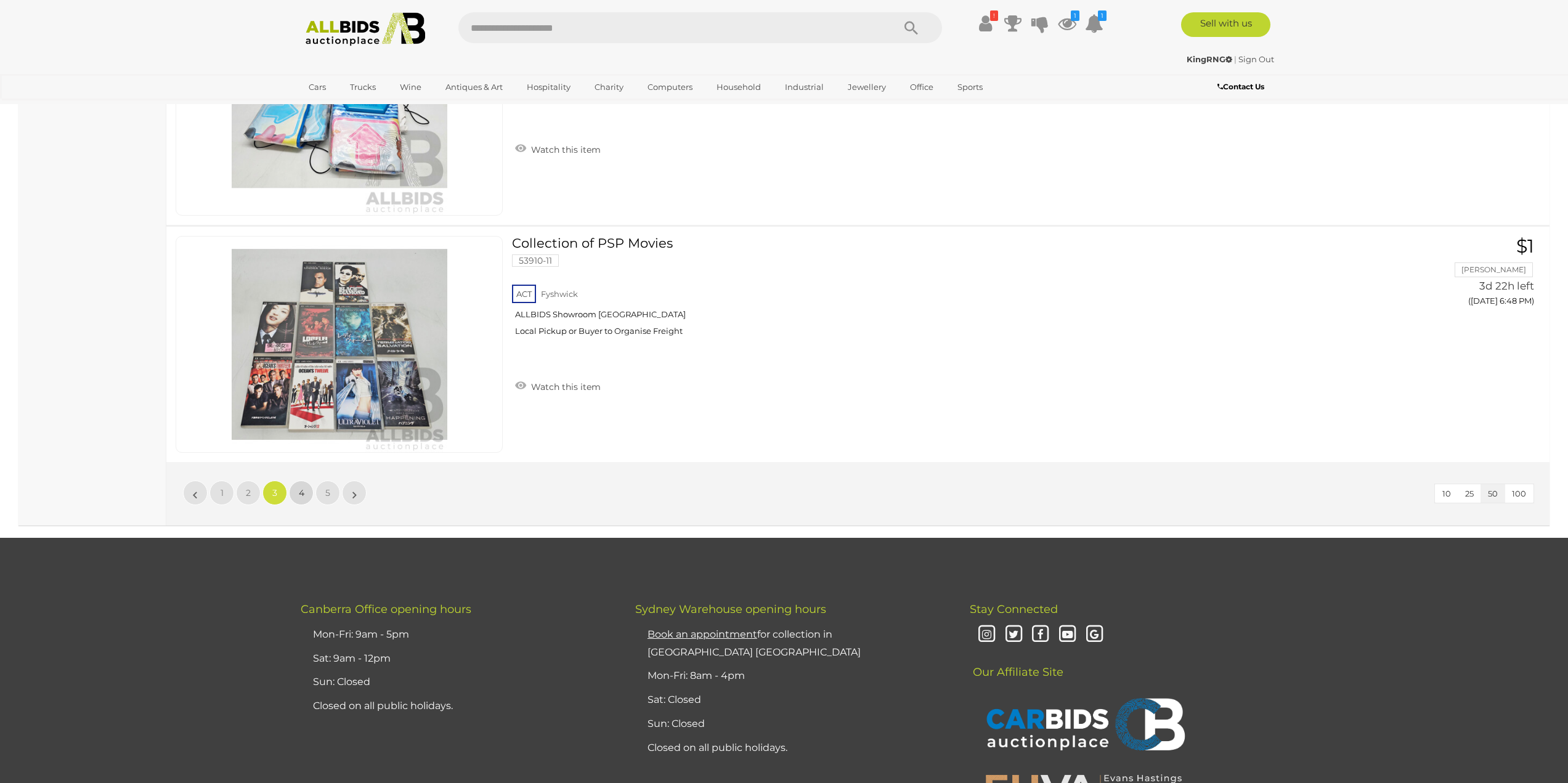
click at [301, 488] on span "4" at bounding box center [301, 493] width 5 height 11
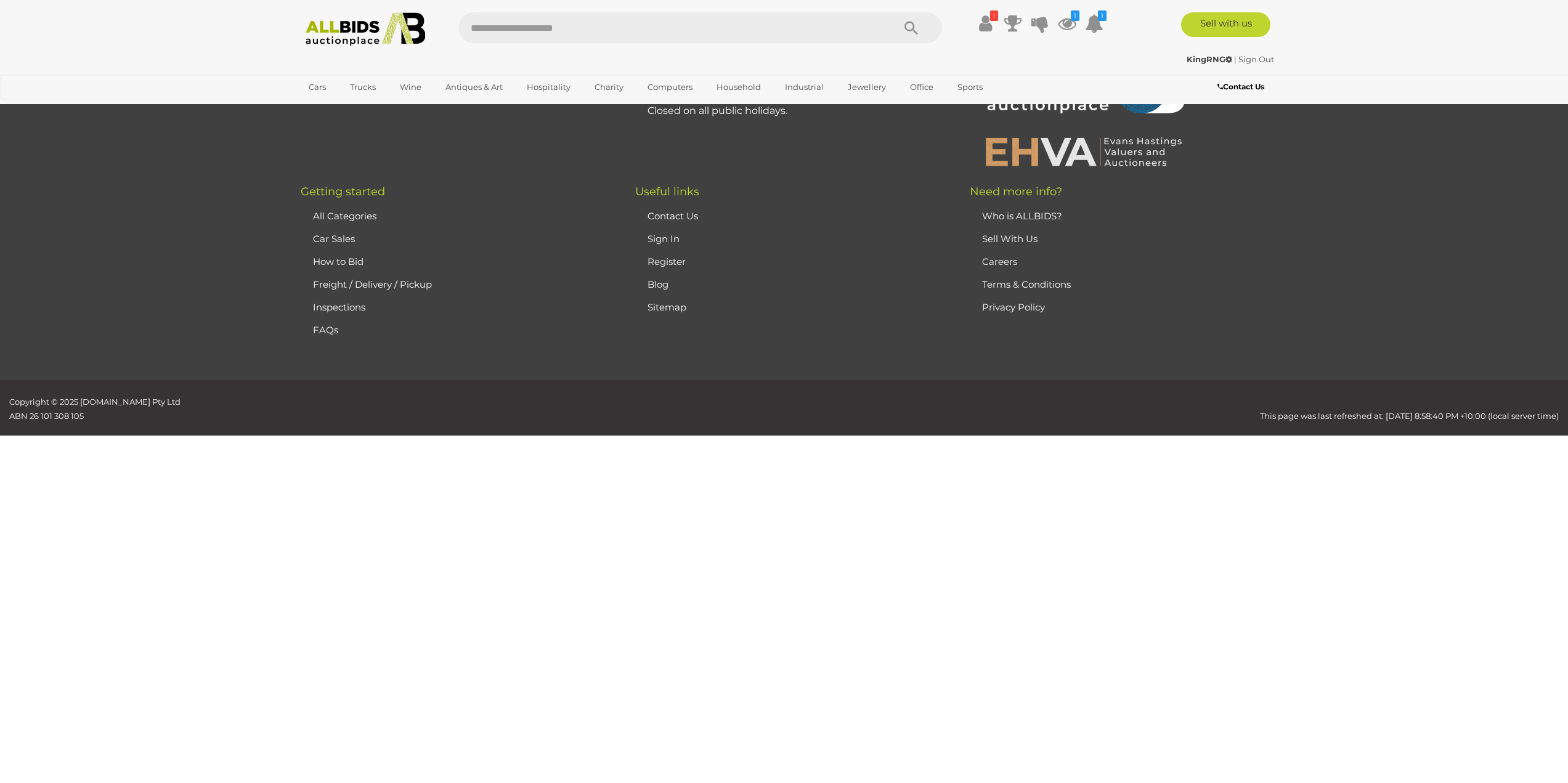
scroll to position [117, 0]
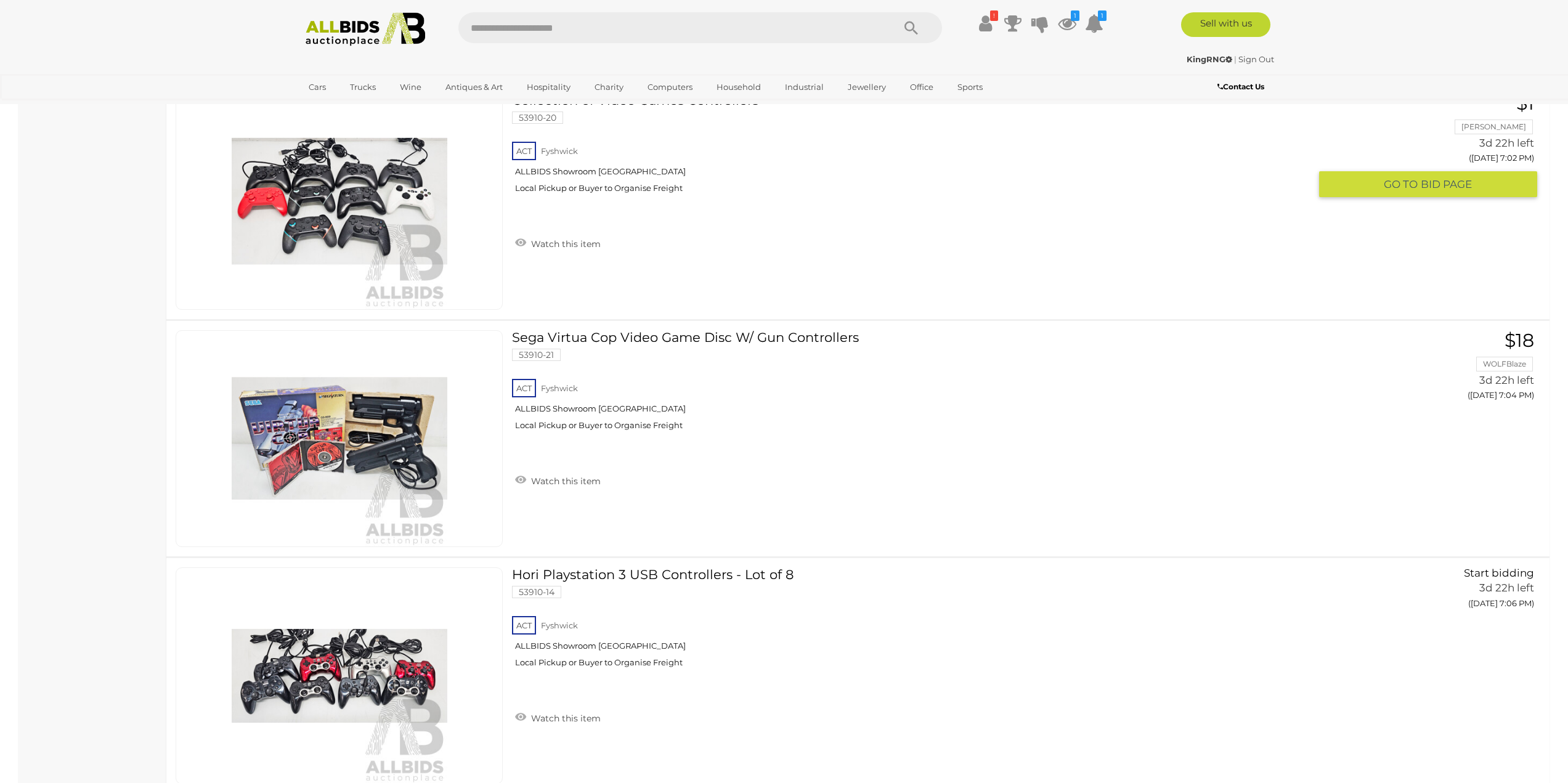
scroll to position [1164, 0]
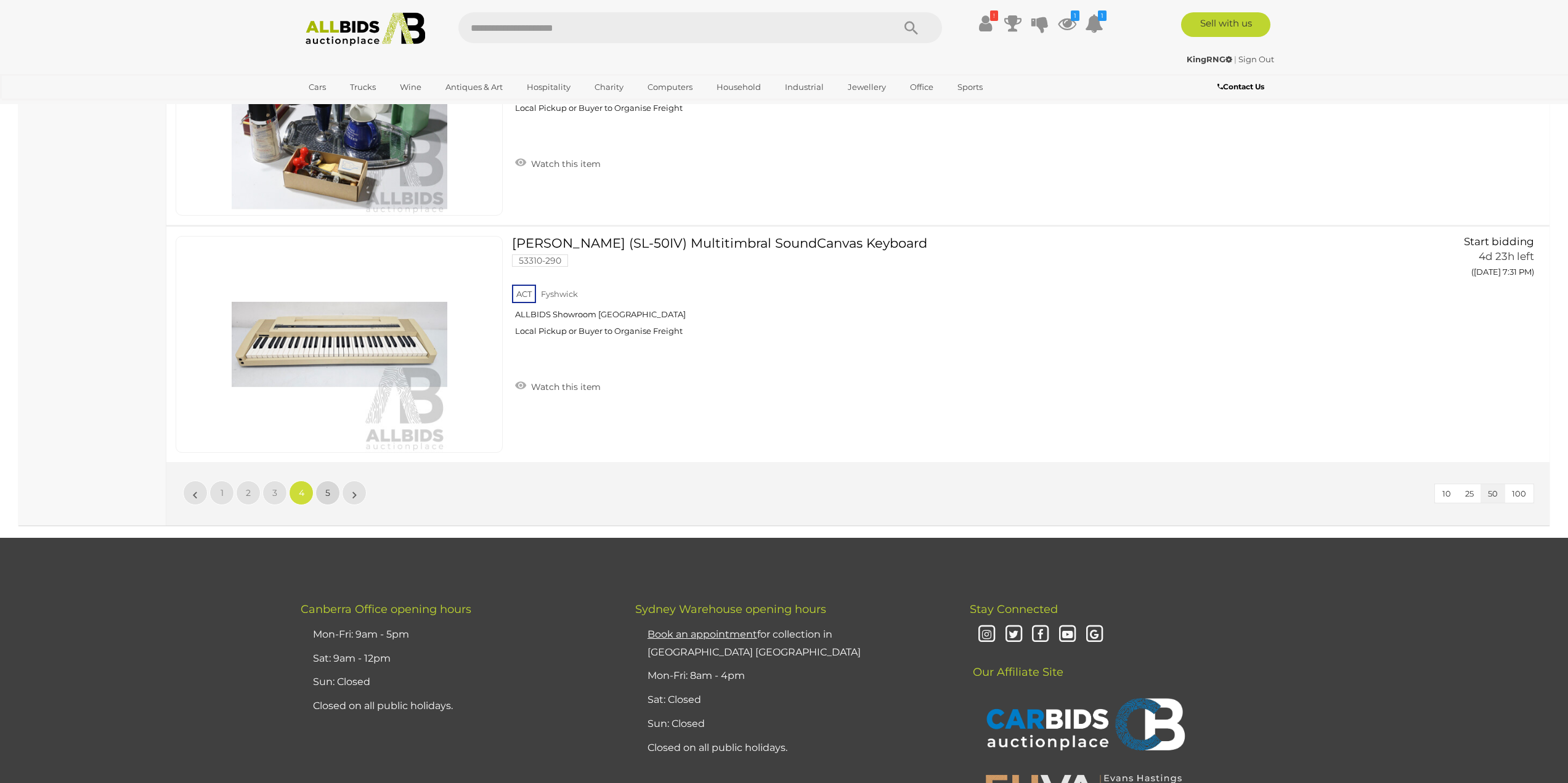
click at [331, 491] on link "5" at bounding box center [327, 492] width 24 height 24
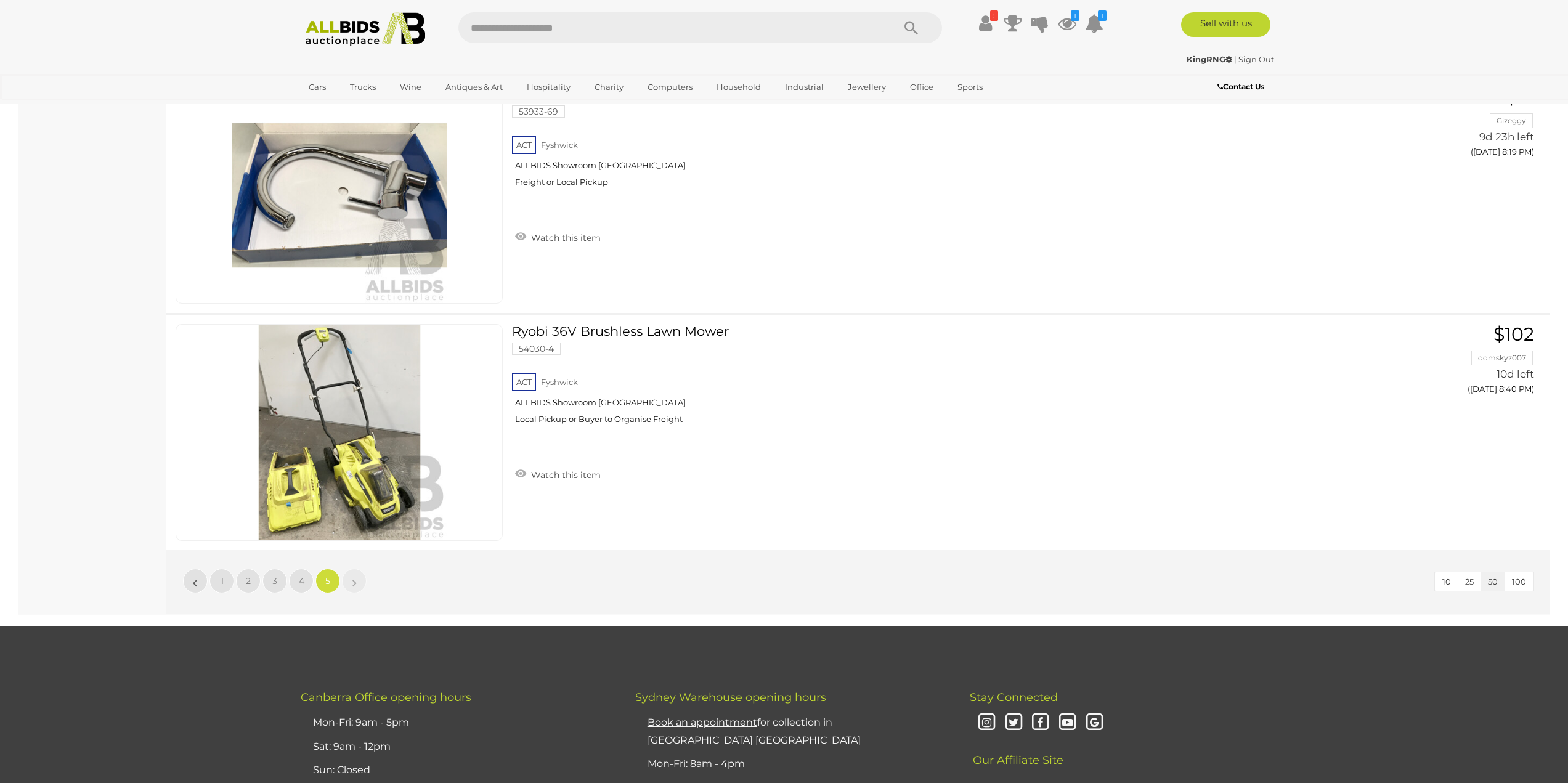
scroll to position [9420, 0]
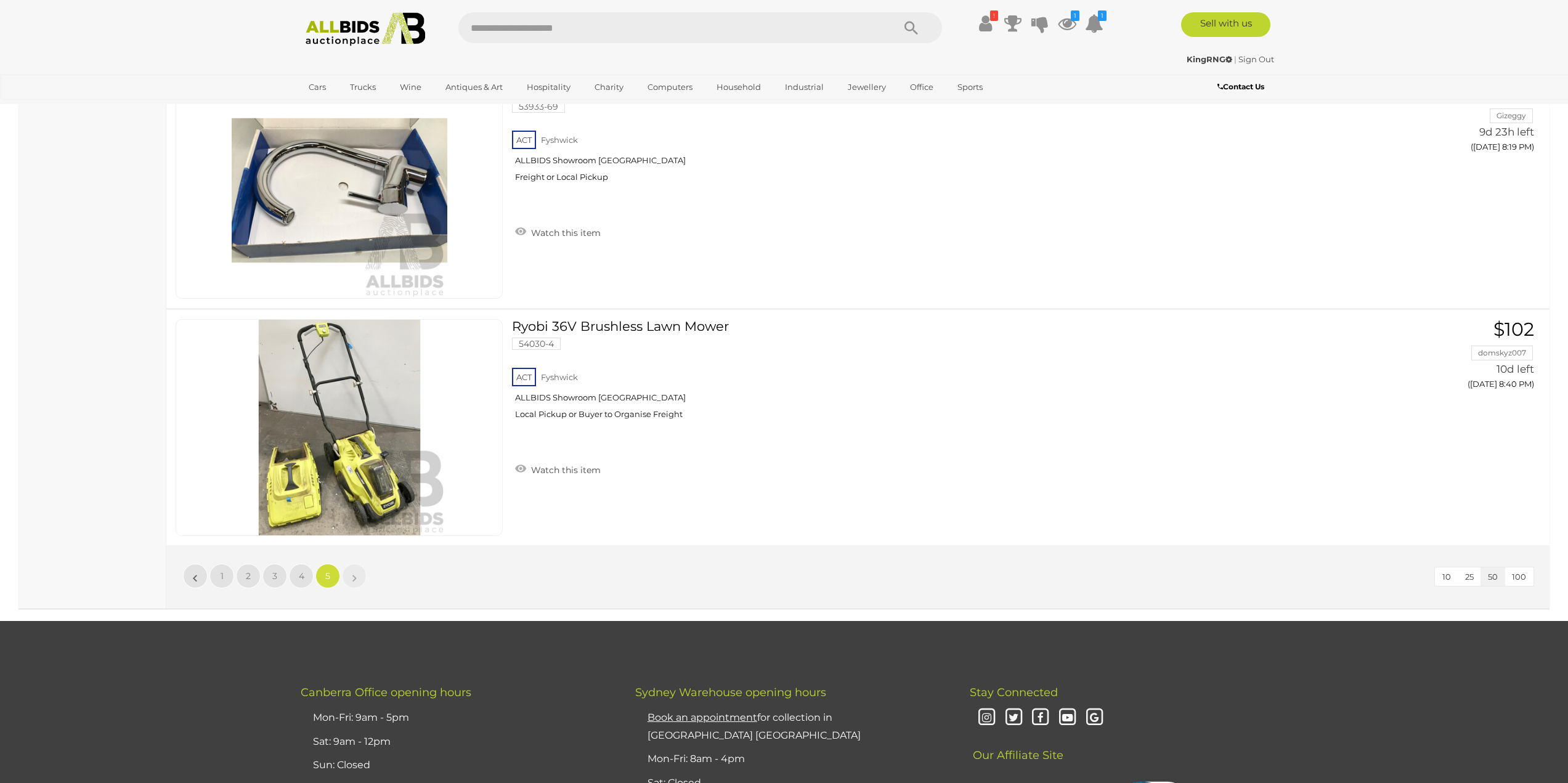
click at [207, 571] on li "«" at bounding box center [195, 576] width 24 height 24
click at [220, 573] on span "1" at bounding box center [222, 576] width 3 height 11
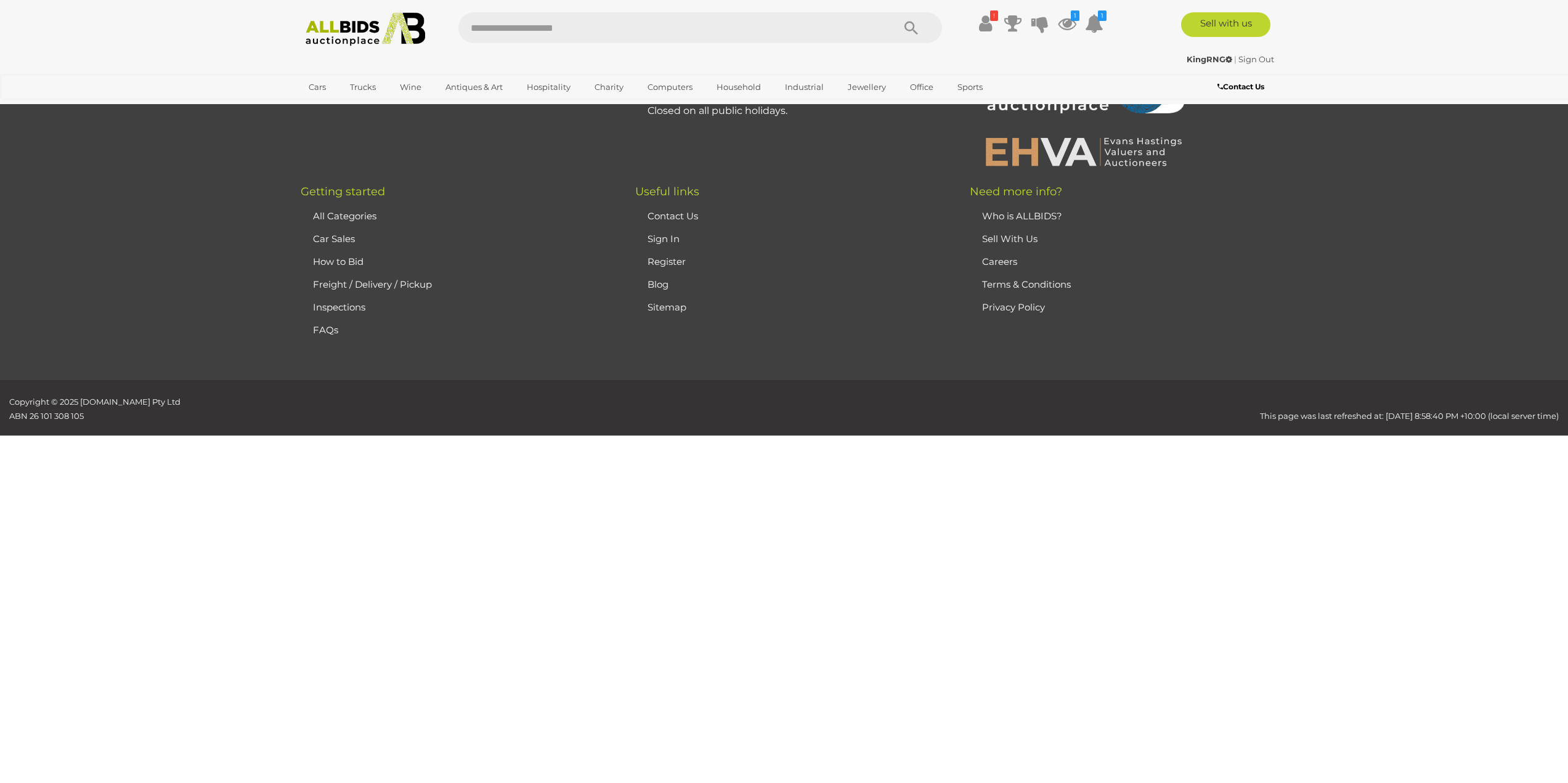
scroll to position [117, 0]
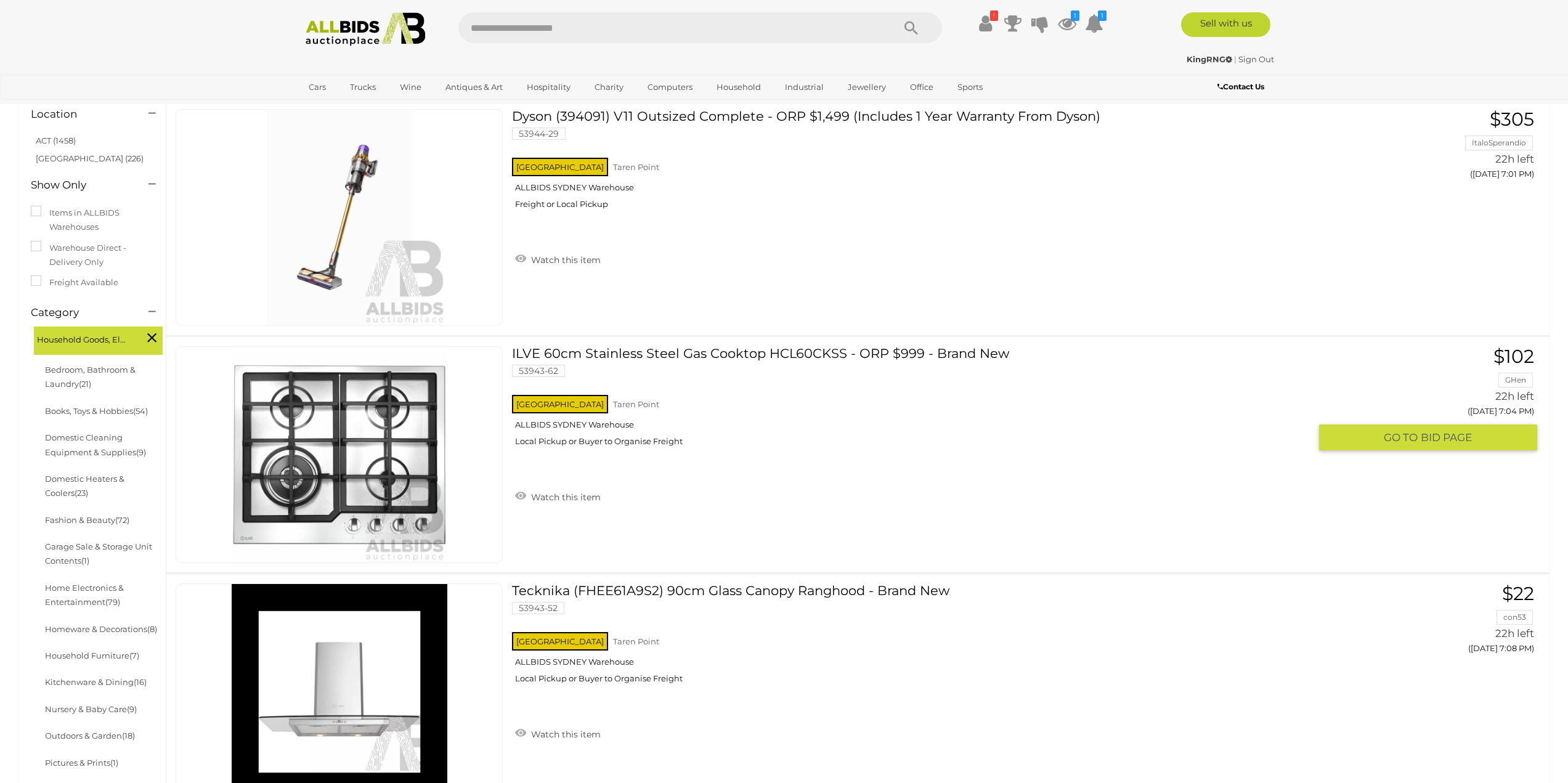
scroll to position [179, 0]
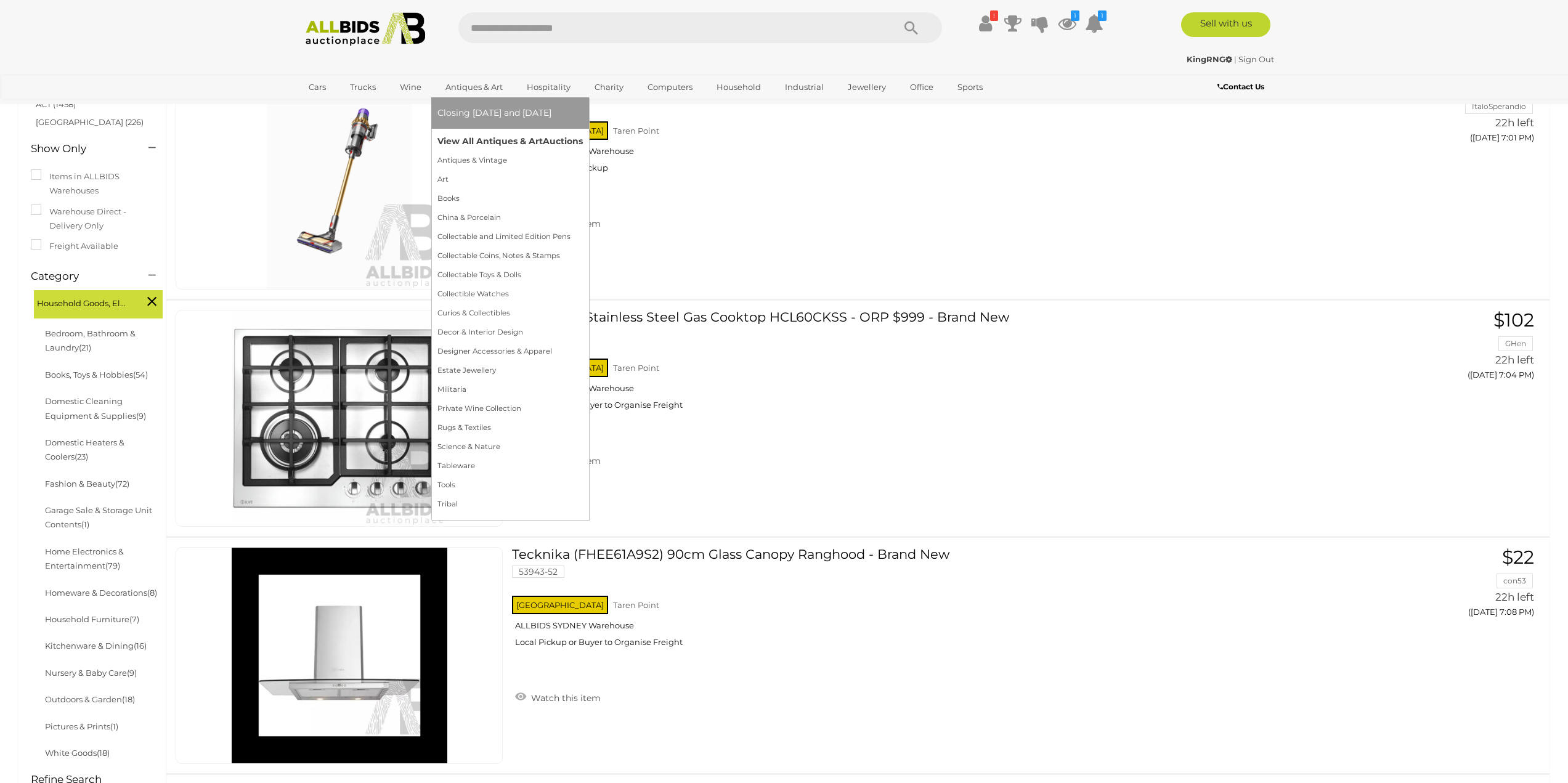
click at [470, 139] on link "View All Antiques & Art Auctions" at bounding box center [510, 141] width 145 height 19
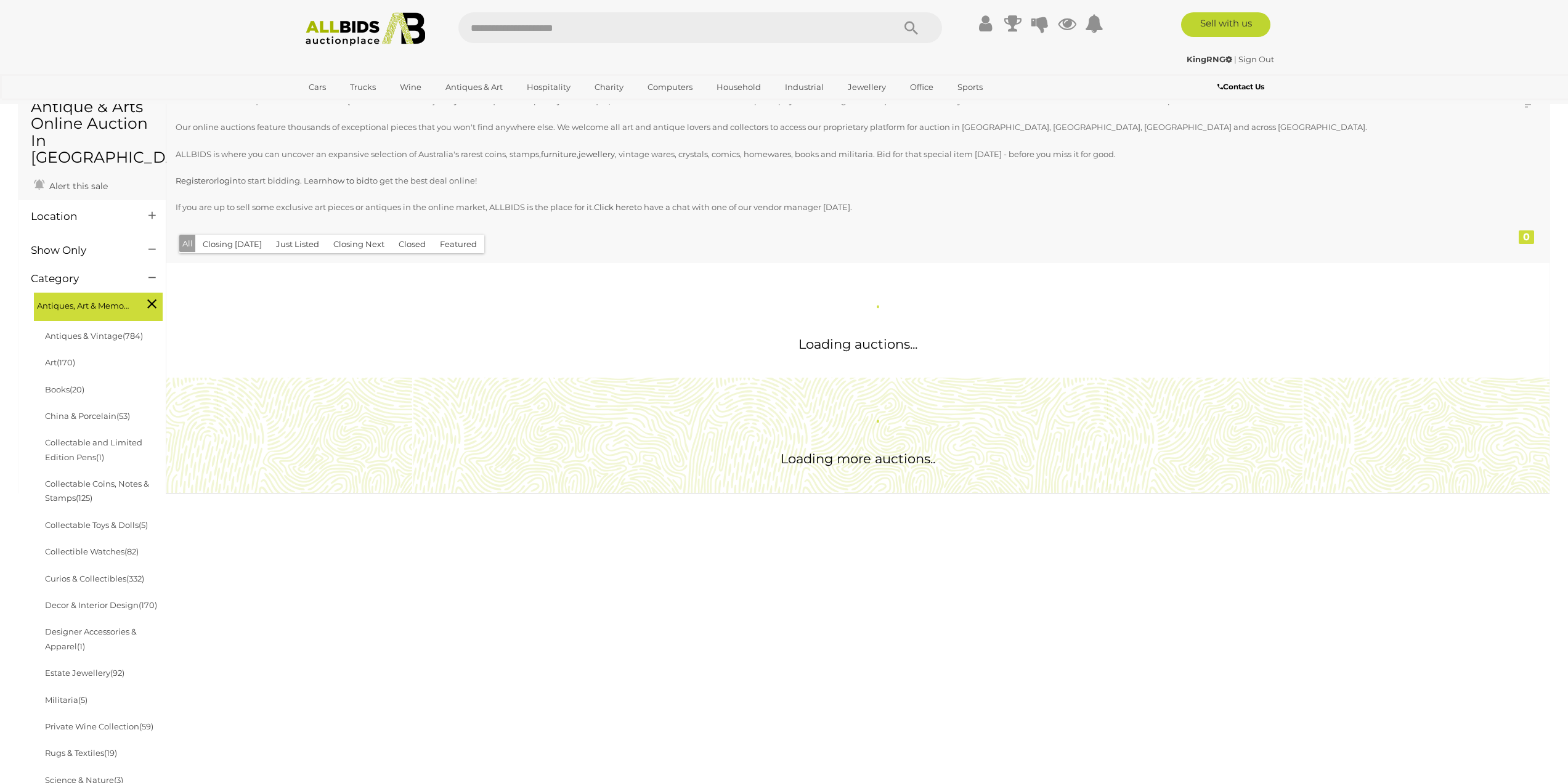
scroll to position [185, 0]
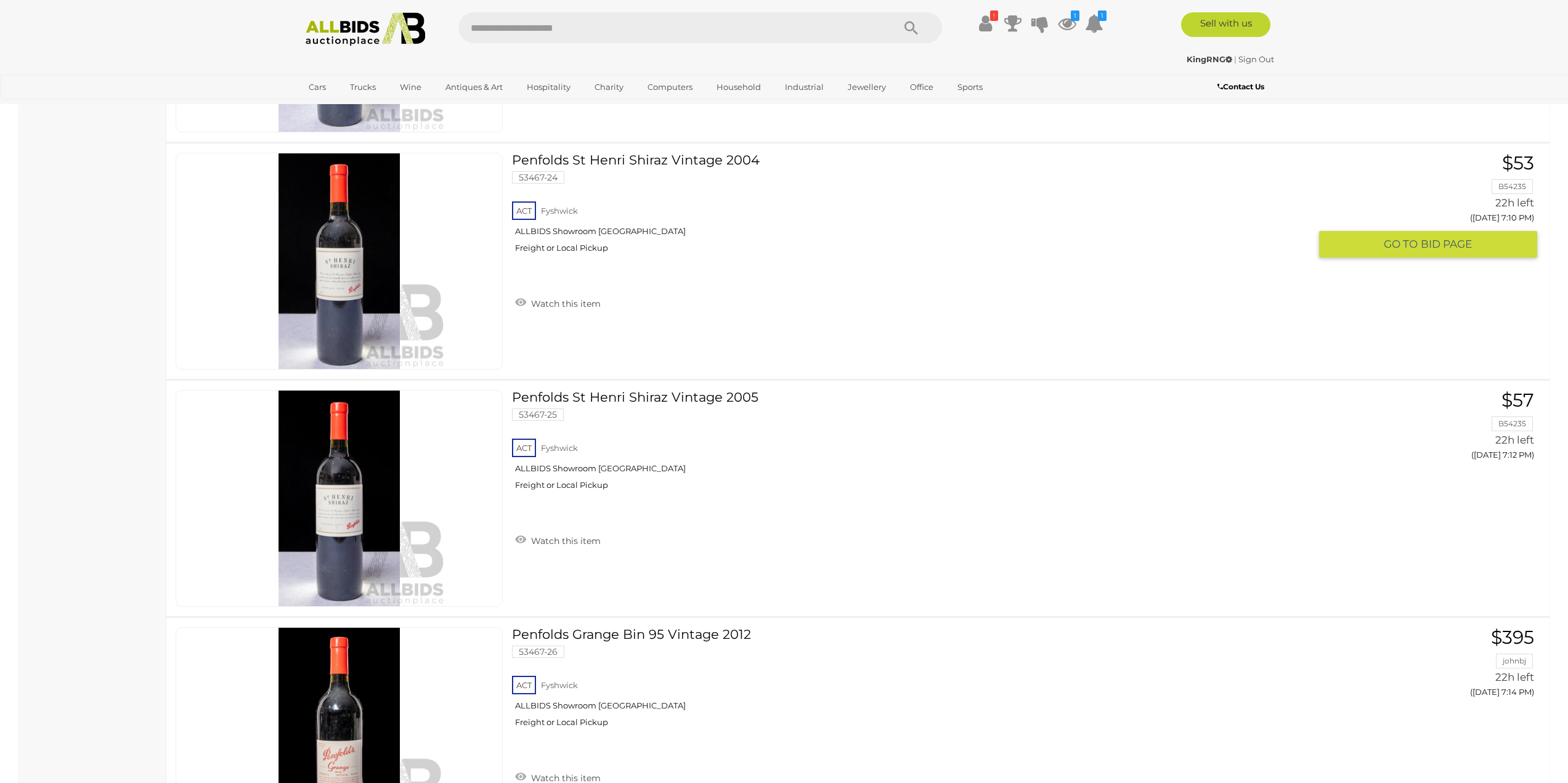
scroll to position [4929, 0]
